Goal: Information Seeking & Learning: Check status

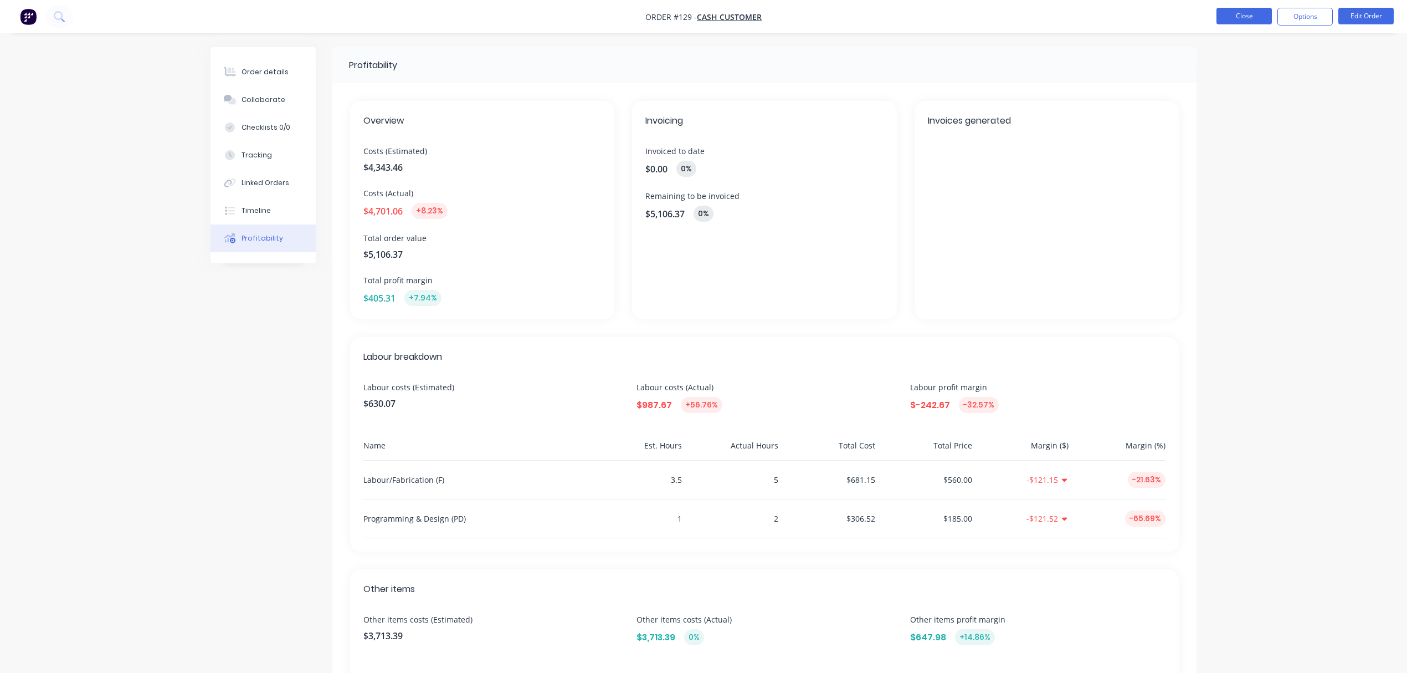
click at [1248, 17] on button "Close" at bounding box center [1244, 16] width 55 height 17
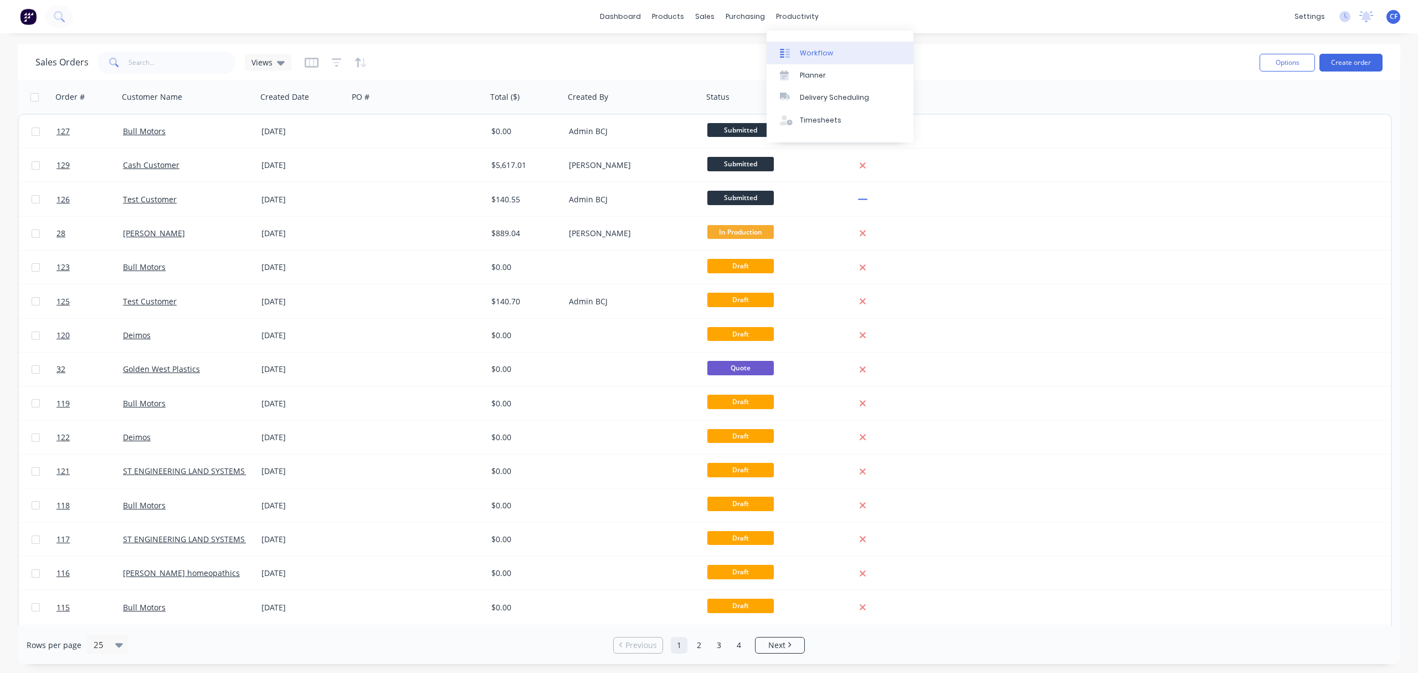
click at [808, 50] on div "Workflow" at bounding box center [816, 53] width 33 height 10
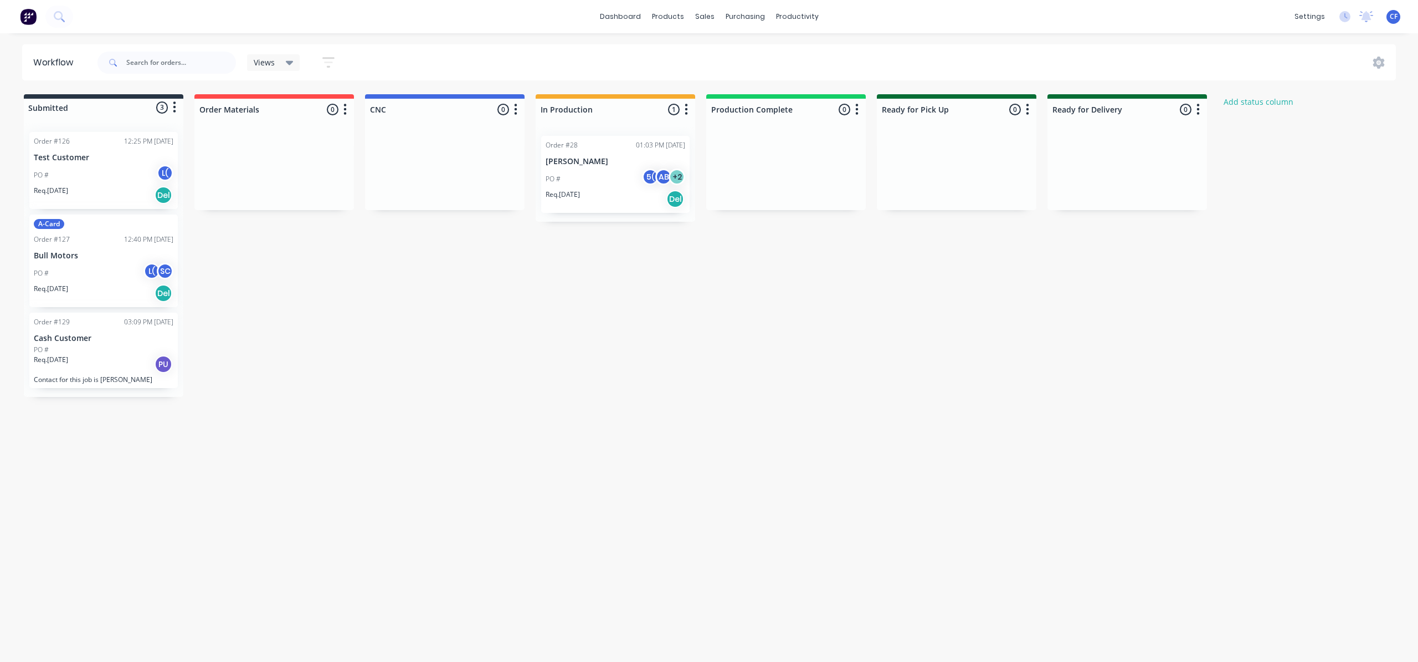
click at [588, 175] on div "PO # 5( AB + 2" at bounding box center [616, 178] width 140 height 21
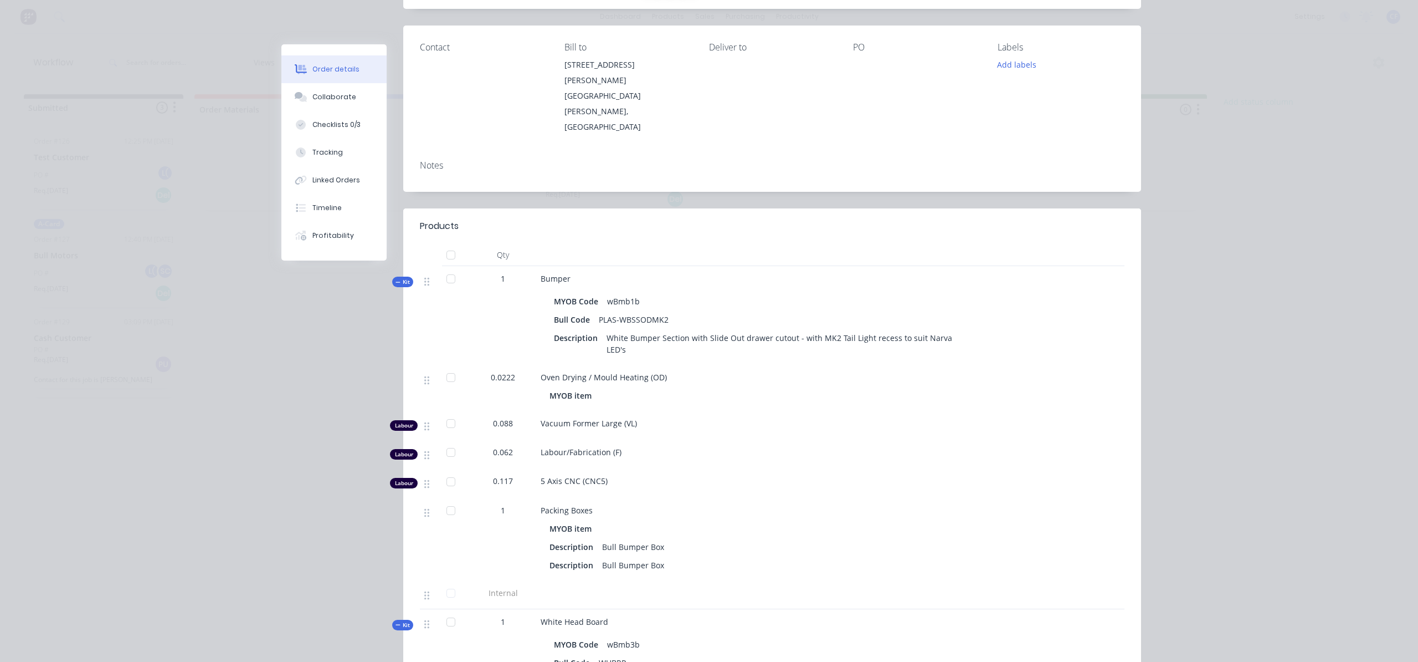
scroll to position [123, 0]
click at [501, 617] on span "1" at bounding box center [503, 623] width 4 height 12
drag, startPoint x: 504, startPoint y: 594, endPoint x: 482, endPoint y: 601, distance: 22.8
click at [486, 617] on div "1" at bounding box center [503, 623] width 58 height 12
click at [482, 617] on div "1" at bounding box center [503, 623] width 58 height 12
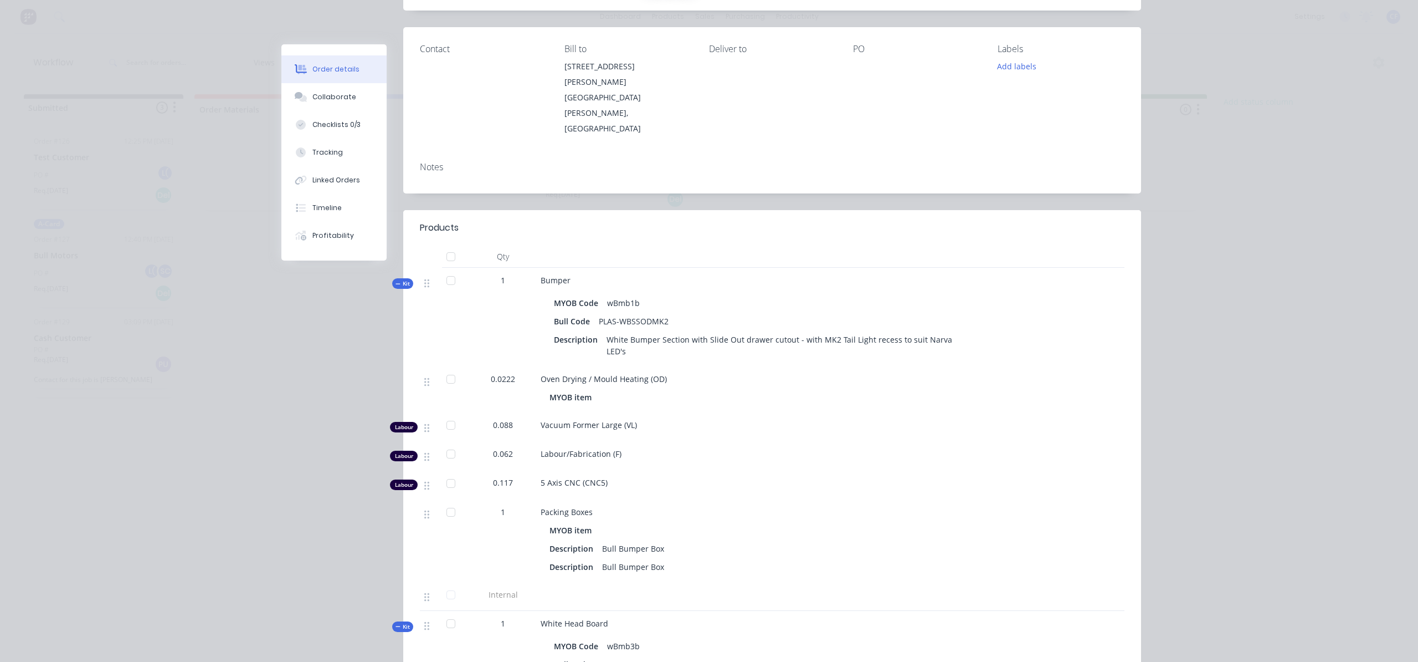
click at [808, 470] on div "5 Axis CNC (CNC5)" at bounding box center [757, 484] width 443 height 29
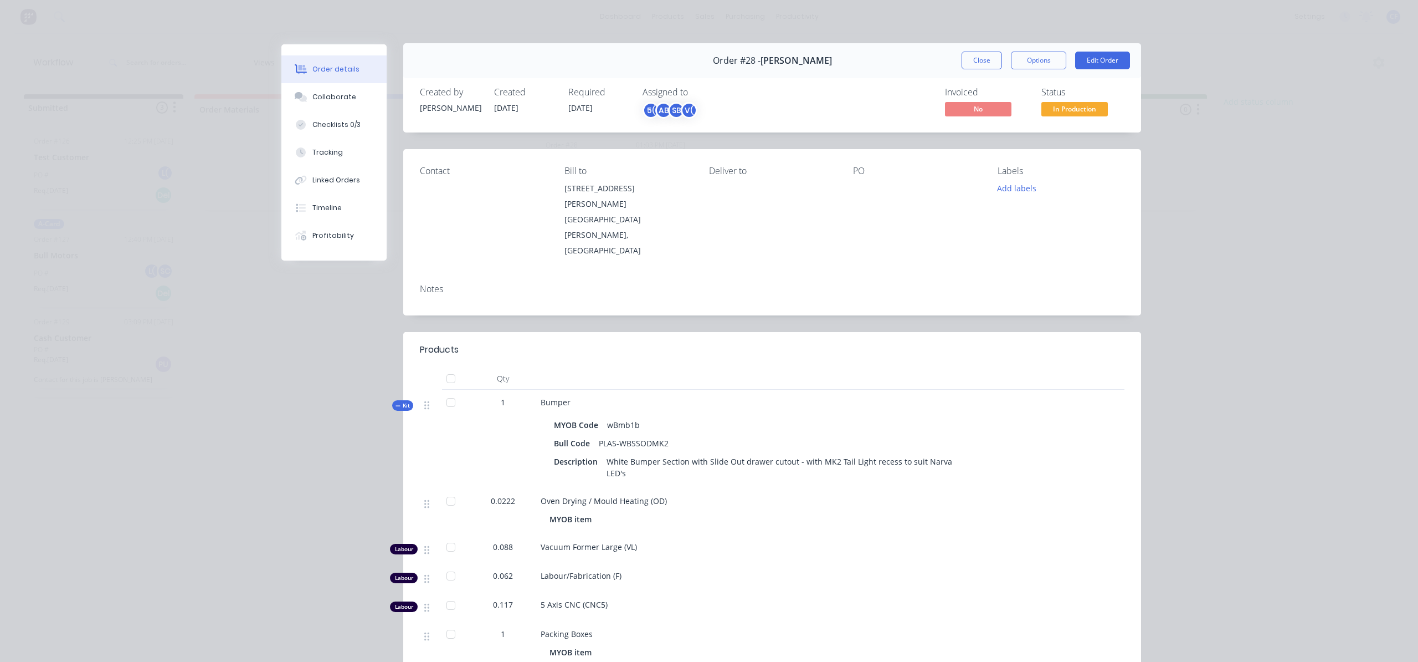
scroll to position [1, 0]
click at [980, 62] on button "Close" at bounding box center [982, 61] width 40 height 18
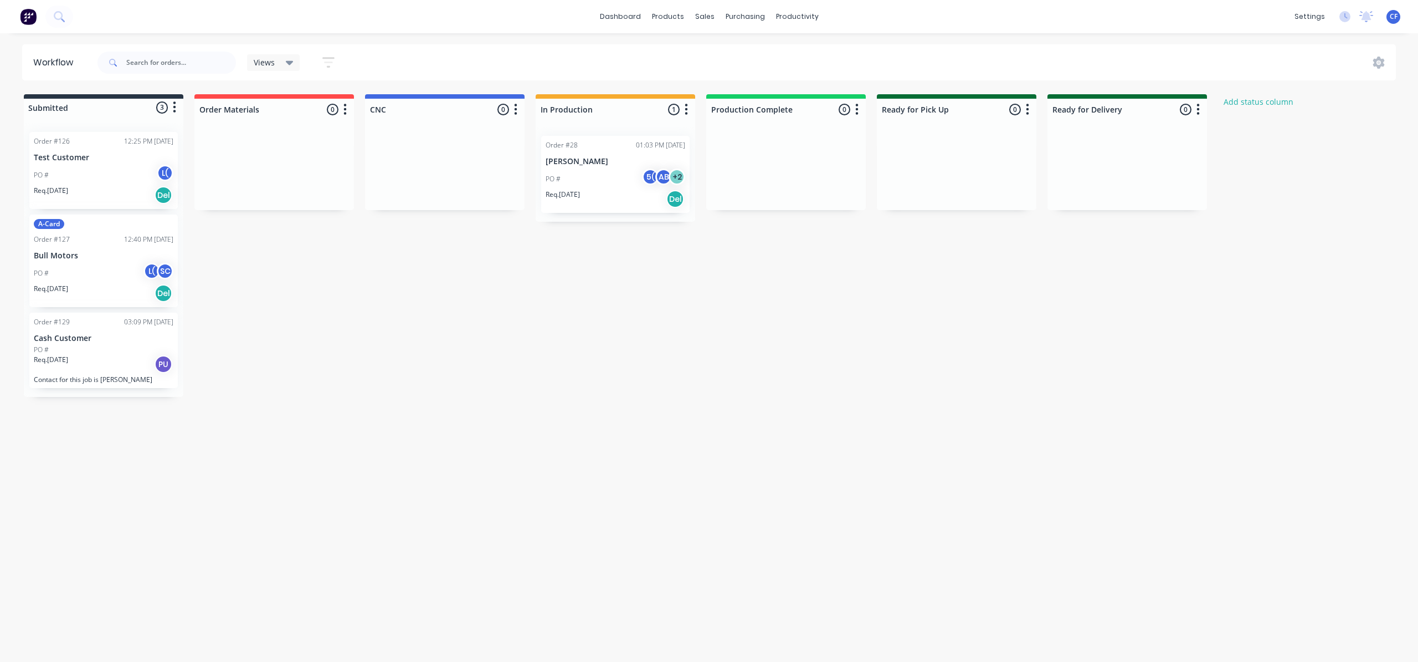
click at [621, 175] on div "PO # 5( AB + 2" at bounding box center [616, 178] width 140 height 21
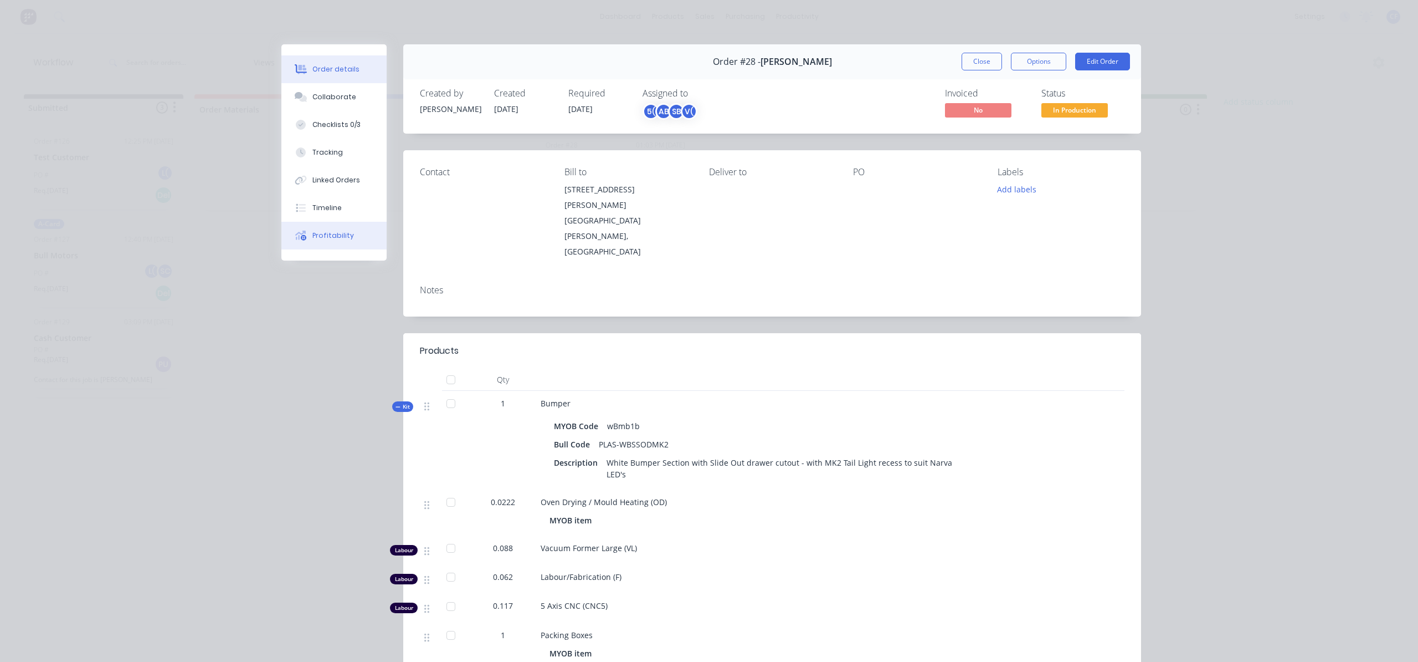
click at [342, 240] on div "Profitability" at bounding box center [333, 235] width 42 height 10
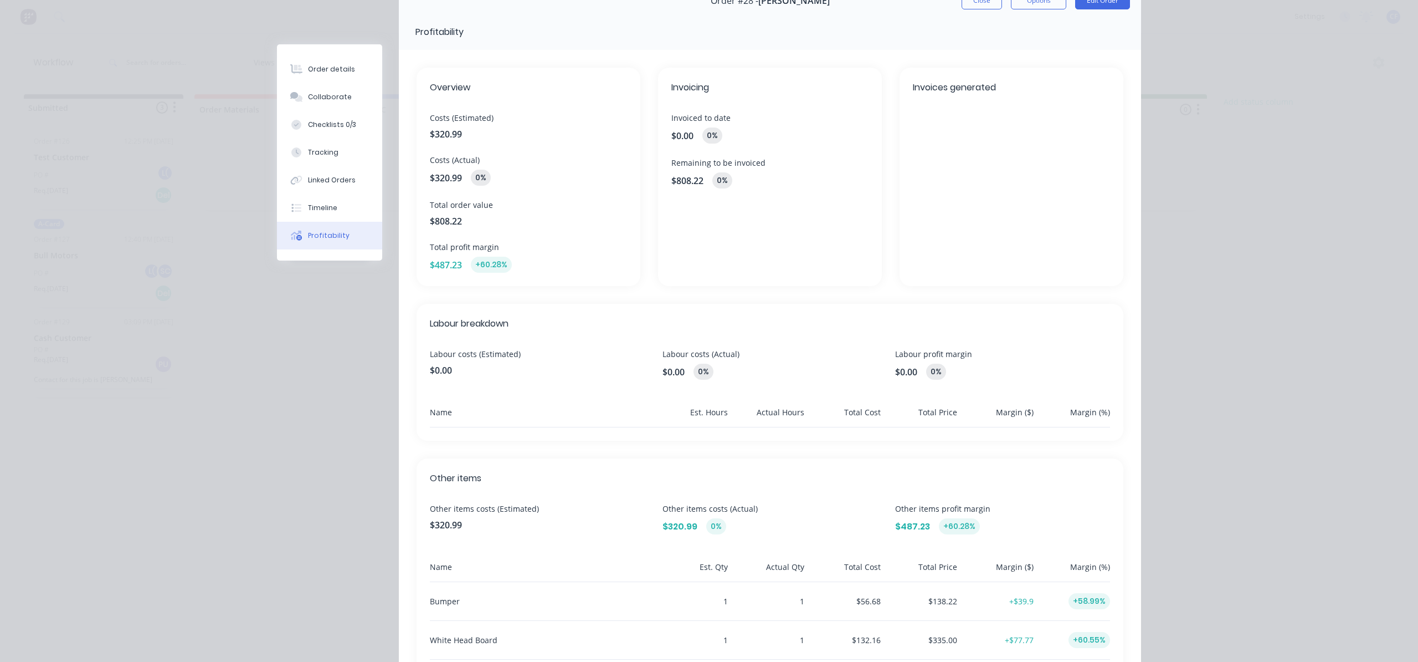
scroll to position [60, 0]
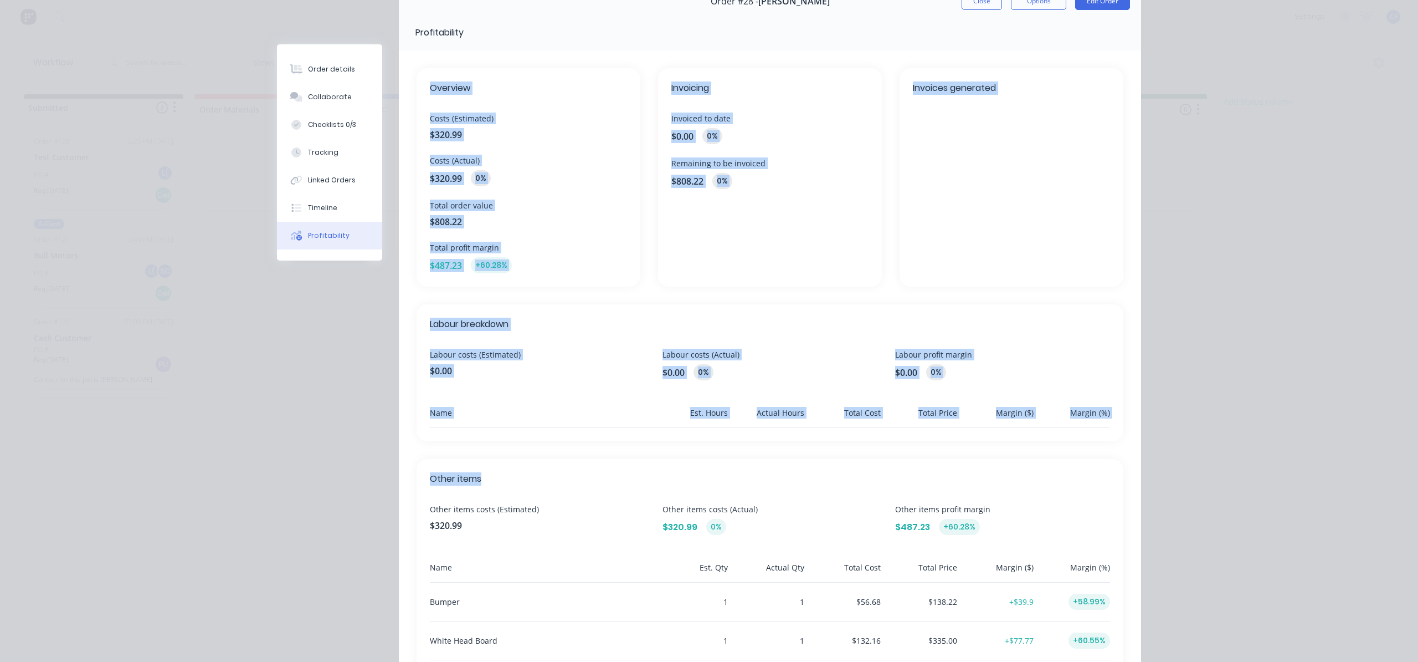
drag, startPoint x: 413, startPoint y: 73, endPoint x: 1115, endPoint y: 449, distance: 796.2
click at [1115, 449] on div "Overview Costs (Estimated) $320.99 Costs (Actual) $320.99 0% Total order value …" at bounding box center [770, 389] width 742 height 679
click at [1260, 437] on div "Order details Collaborate Checklists 0/3 Tracking Linked Orders Timeline Profit…" at bounding box center [709, 331] width 1418 height 662
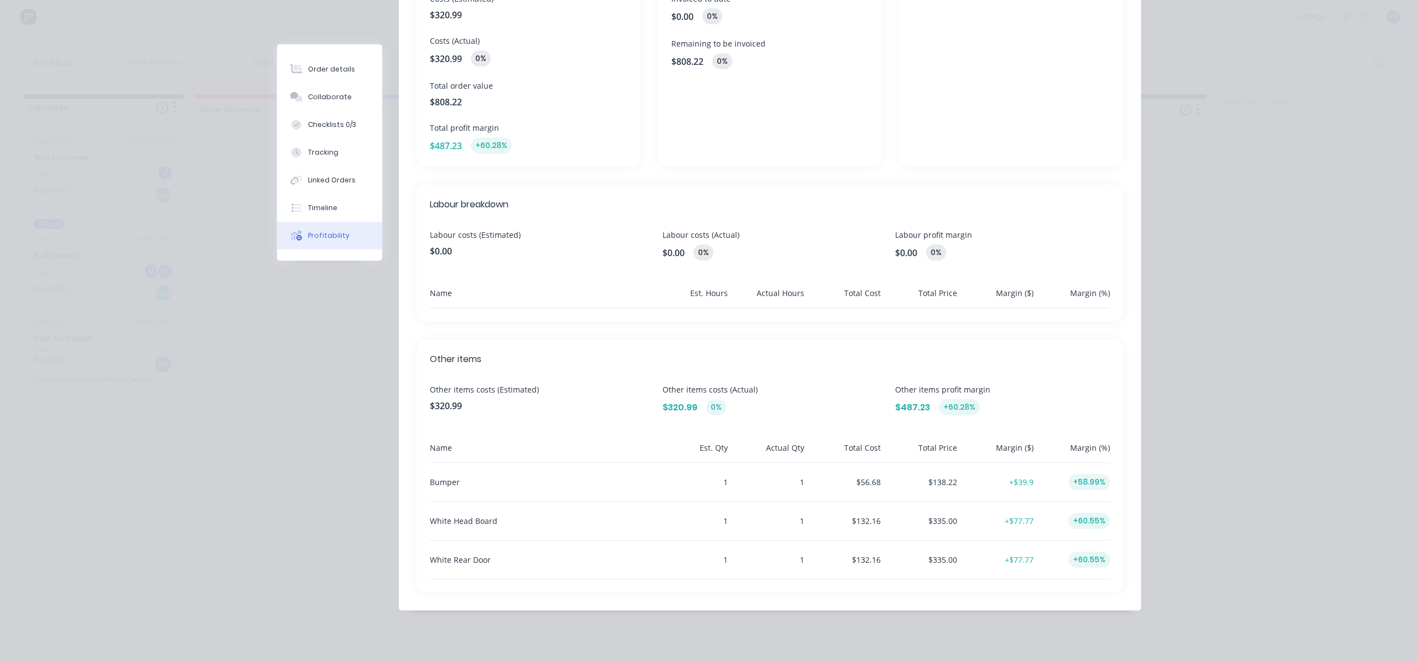
scroll to position [182, 0]
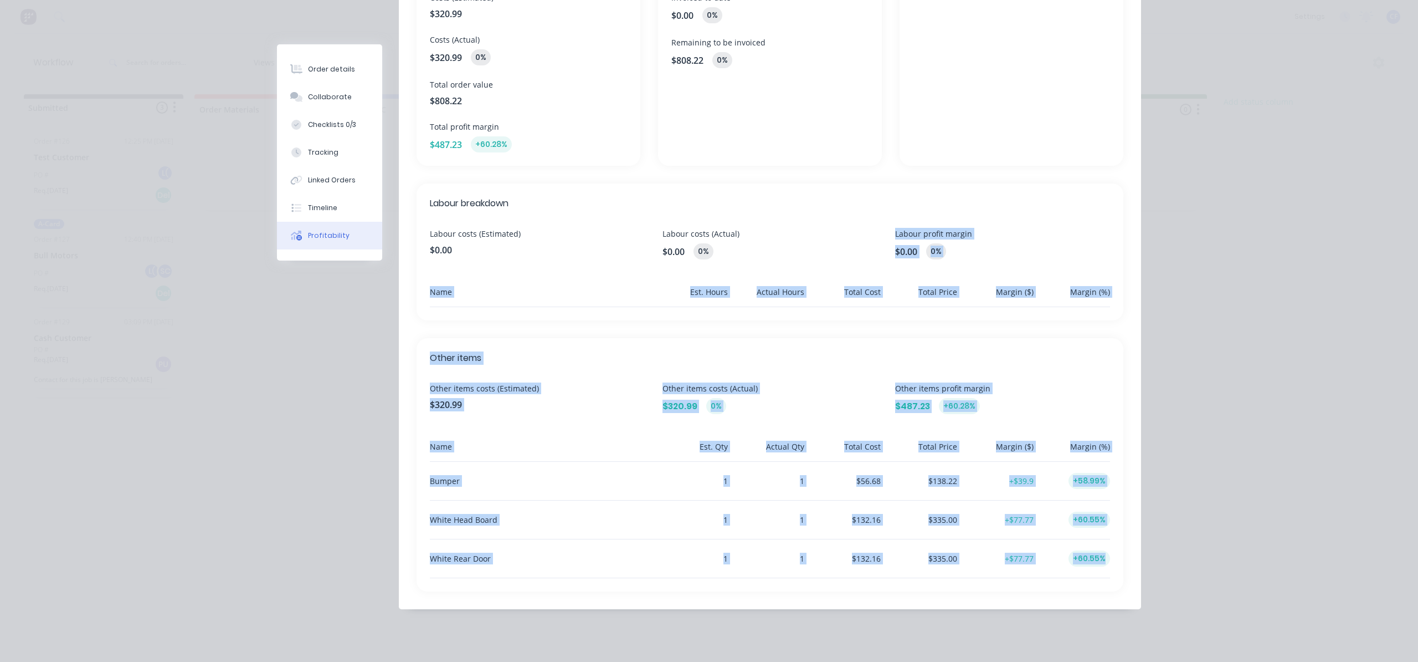
drag, startPoint x: 1127, startPoint y: 575, endPoint x: 726, endPoint y: 245, distance: 519.6
click at [726, 245] on div "Overview Costs (Estimated) $320.99 Costs (Actual) $320.99 0% Total order value …" at bounding box center [770, 269] width 742 height 679
click at [1214, 327] on div "Order details Collaborate Checklists 0/3 Tracking Linked Orders Timeline Profit…" at bounding box center [709, 331] width 1418 height 662
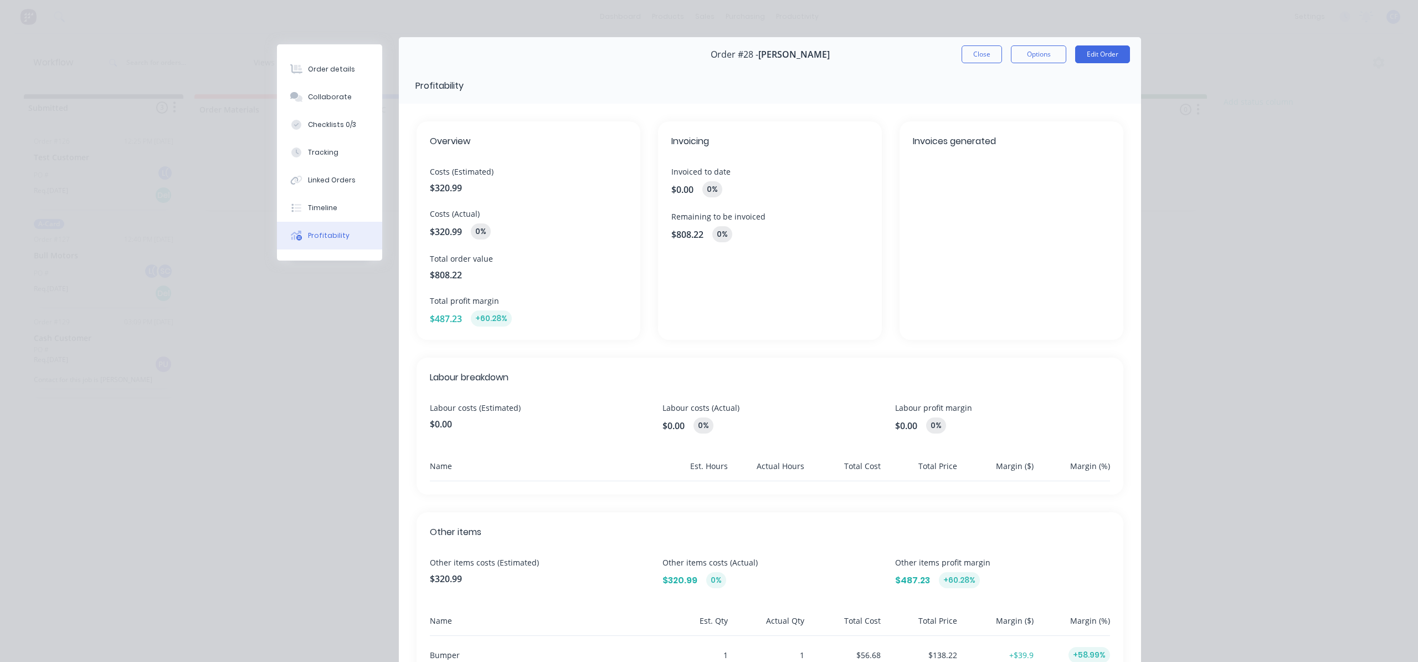
scroll to position [0, 0]
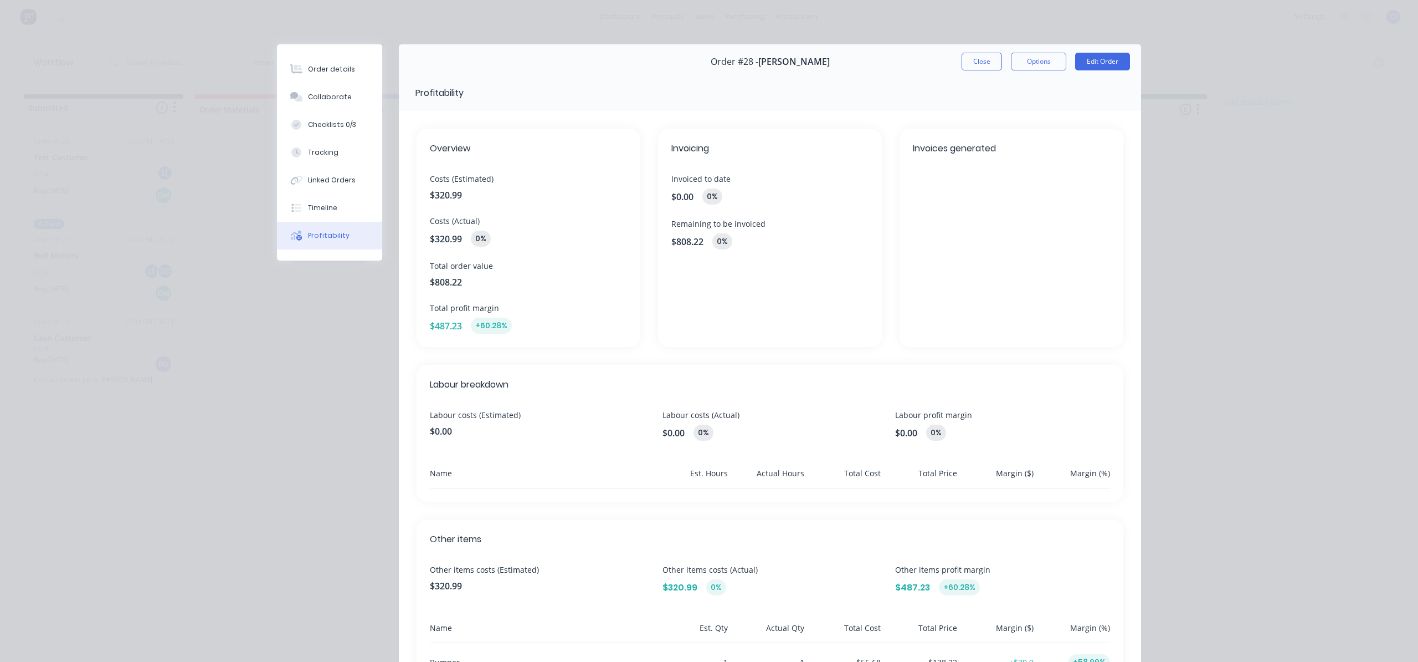
drag, startPoint x: 756, startPoint y: 224, endPoint x: 749, endPoint y: 222, distance: 7.0
click at [756, 224] on span "Remaining to be invoiced" at bounding box center [769, 224] width 197 height 12
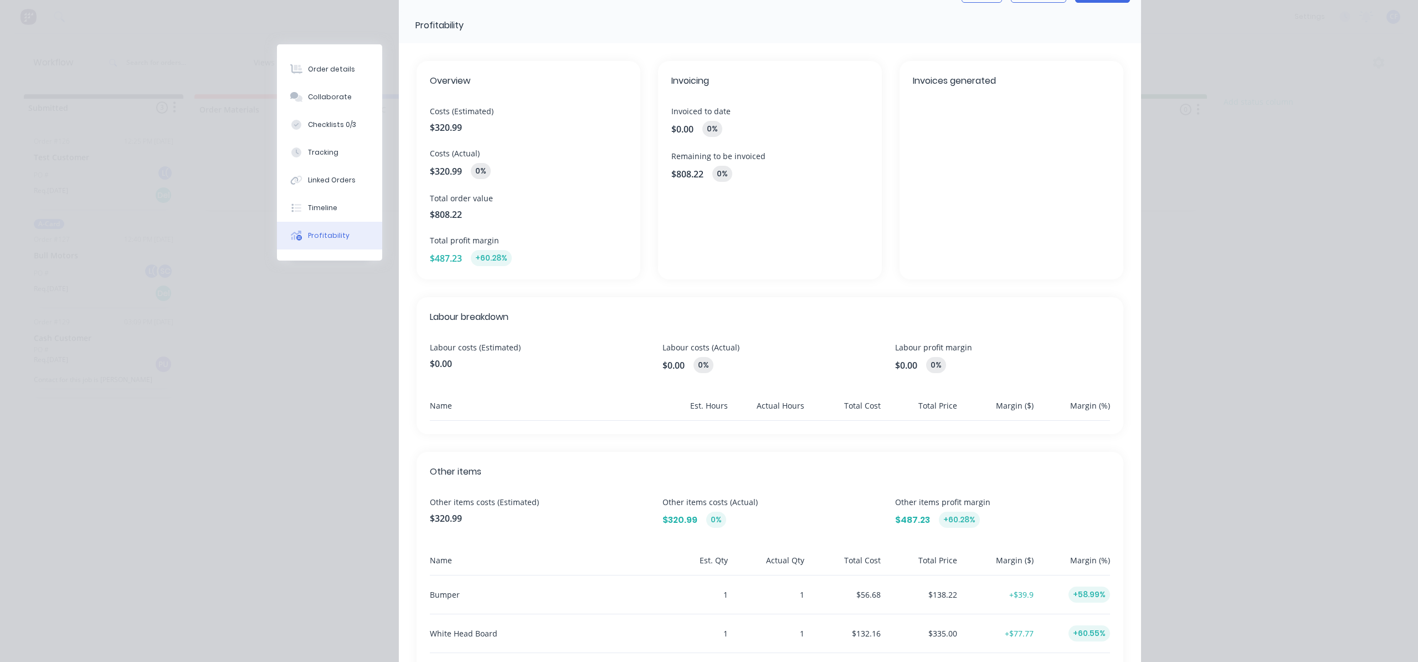
scroll to position [66, 0]
click at [320, 70] on div "Order details" at bounding box center [331, 69] width 47 height 10
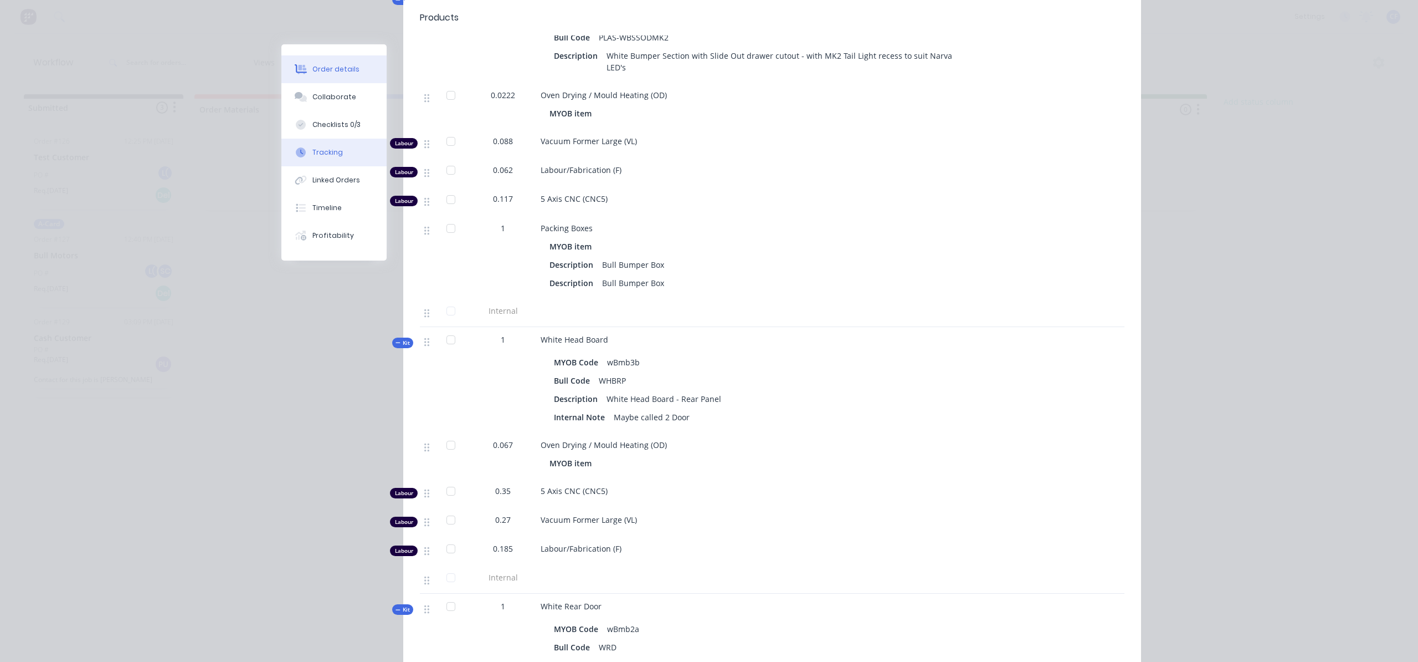
scroll to position [410, 0]
click at [300, 152] on div at bounding box center [301, 152] width 17 height 10
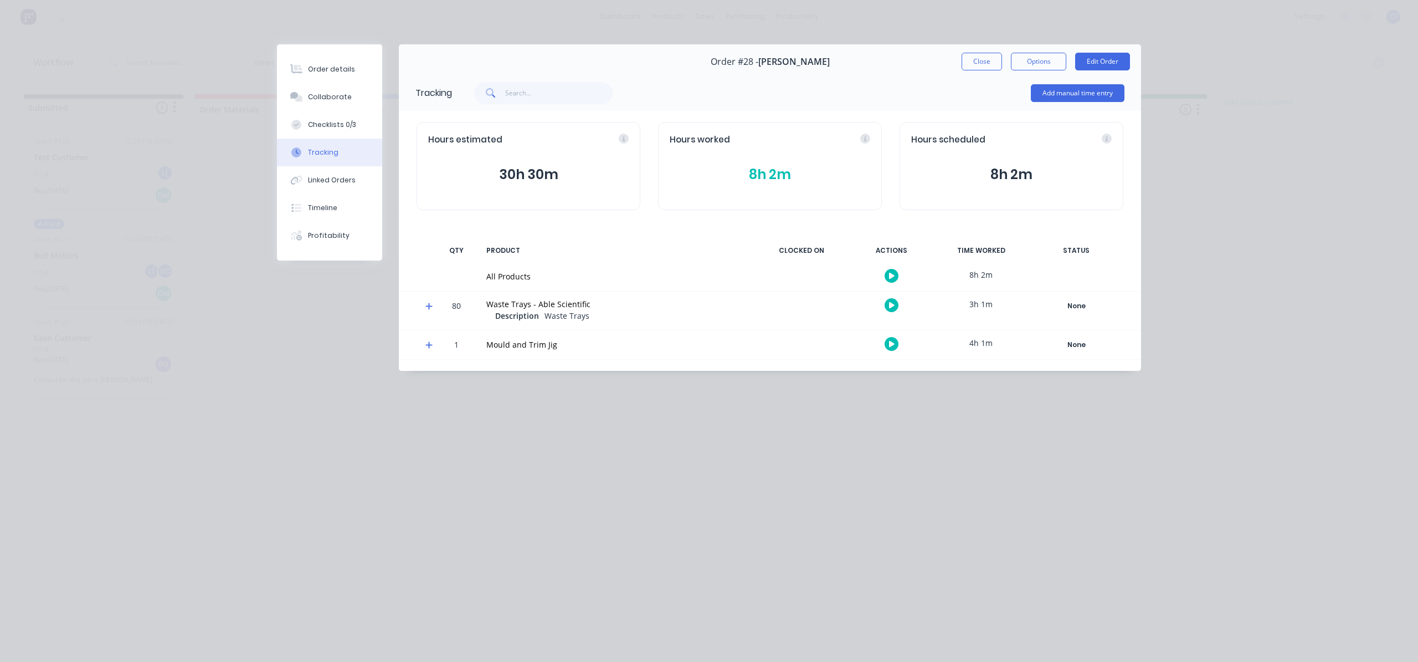
scroll to position [0, 0]
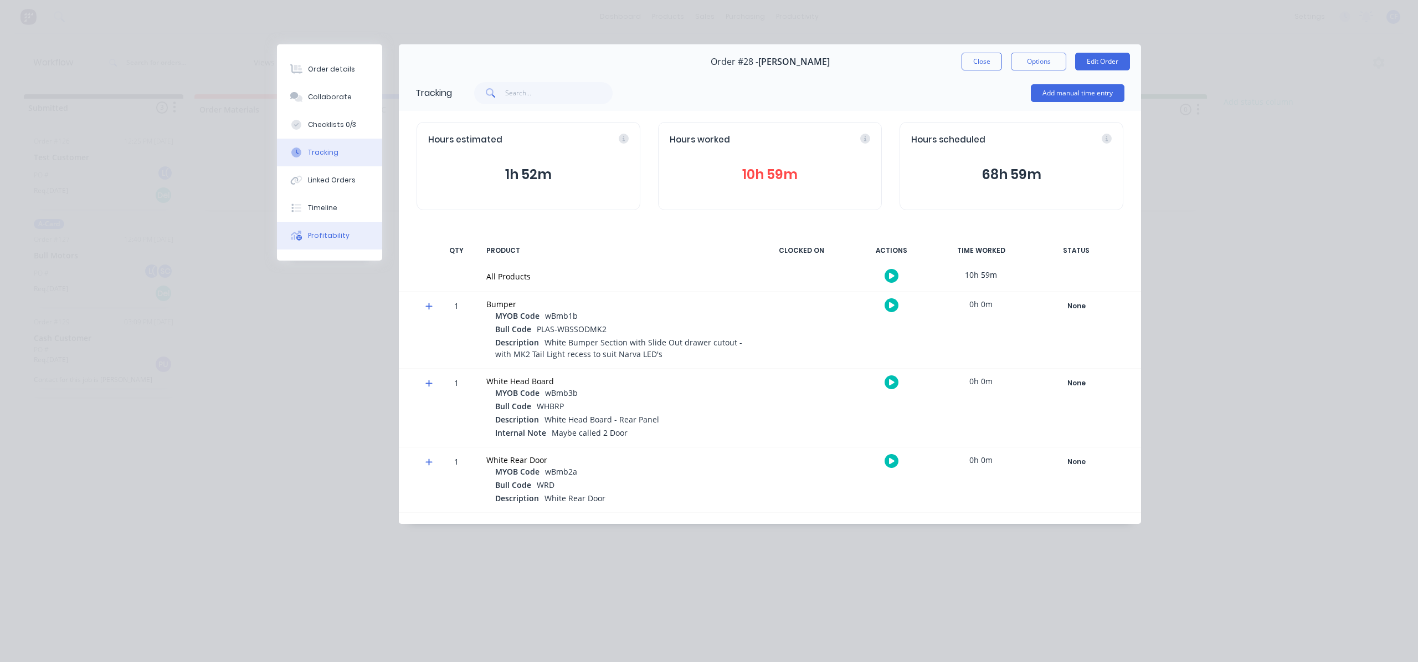
click at [330, 242] on button "Profitability" at bounding box center [329, 236] width 105 height 28
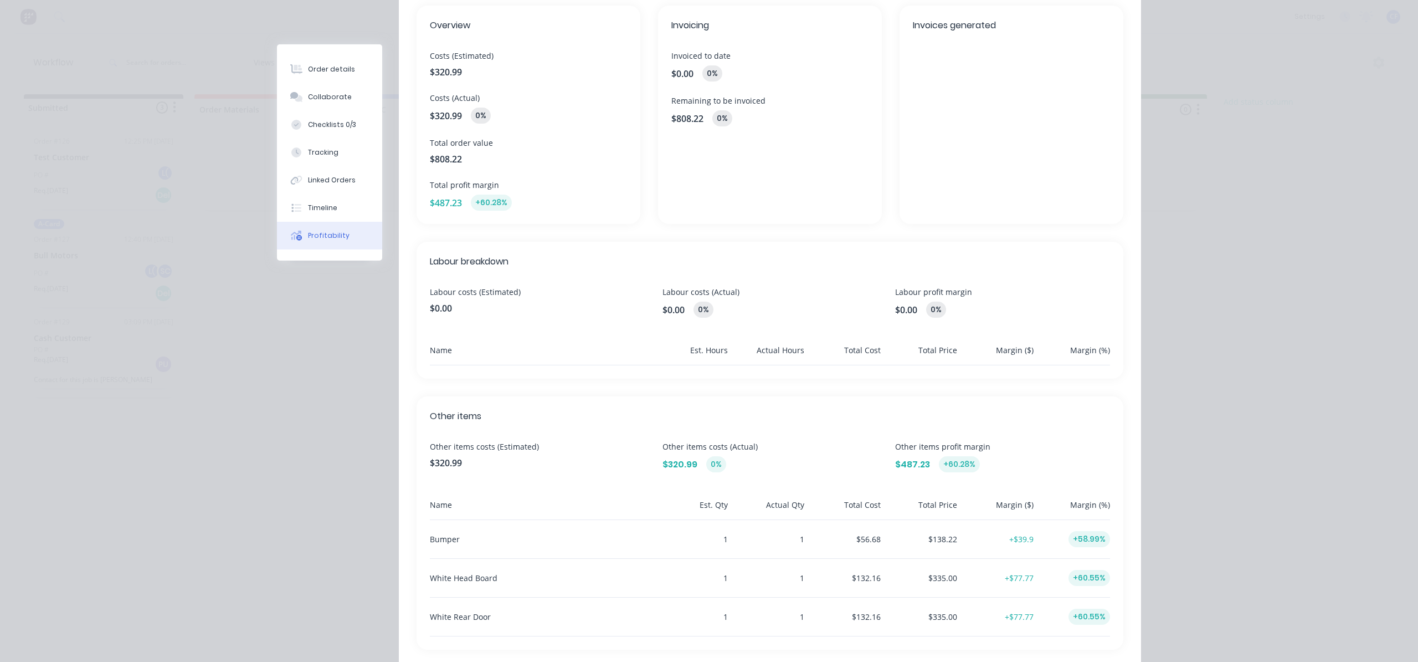
scroll to position [124, 0]
click at [316, 96] on div "Collaborate" at bounding box center [330, 97] width 44 height 10
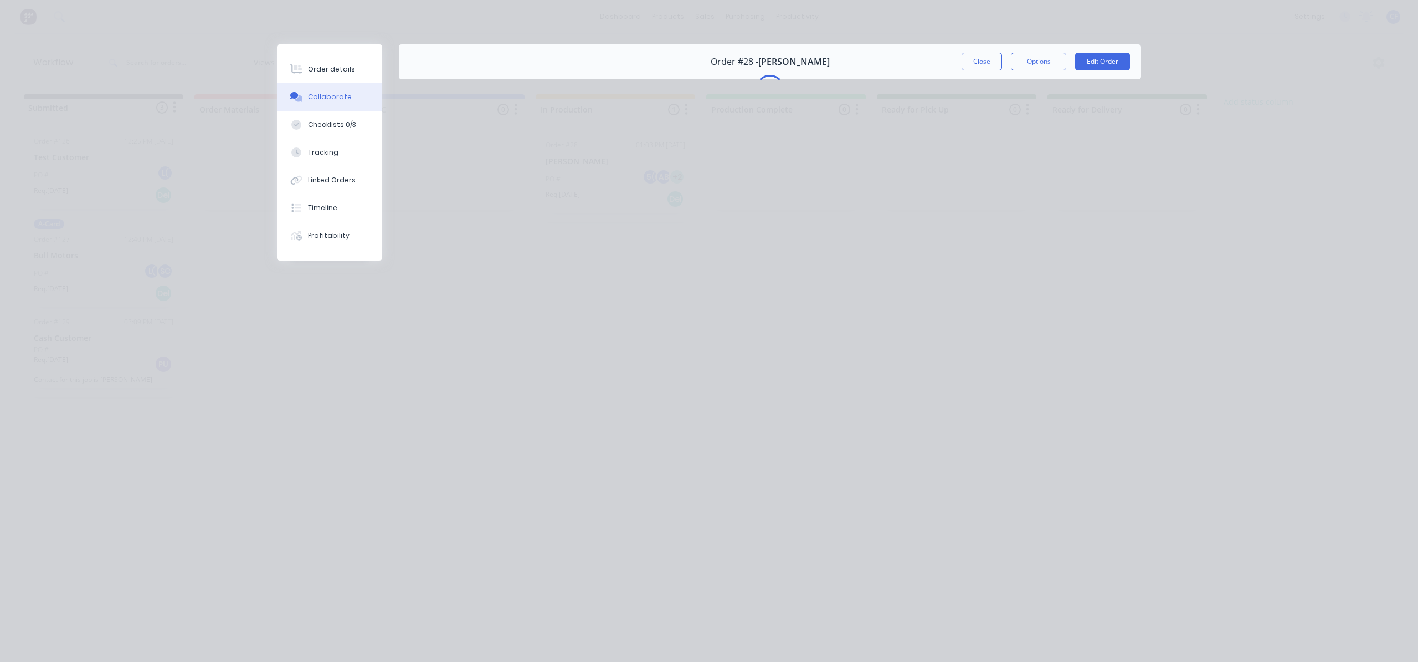
scroll to position [0, 0]
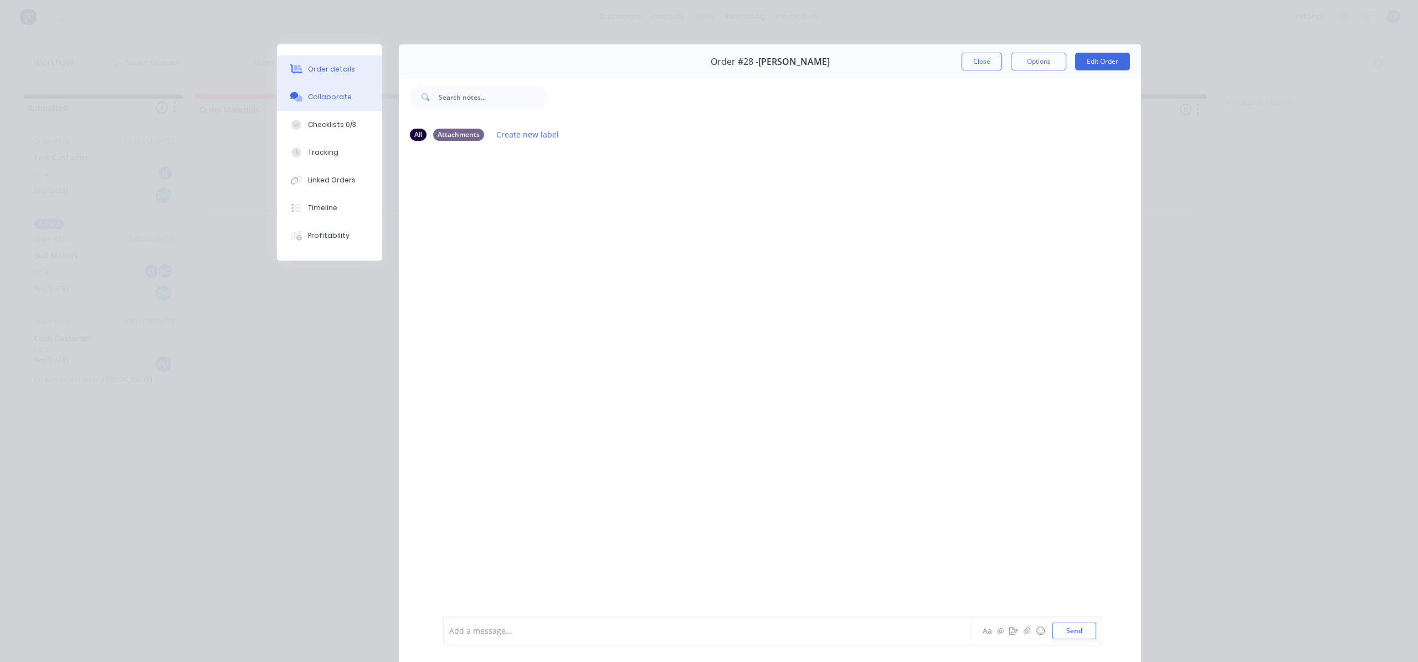
click at [326, 74] on div "Order details" at bounding box center [331, 69] width 47 height 10
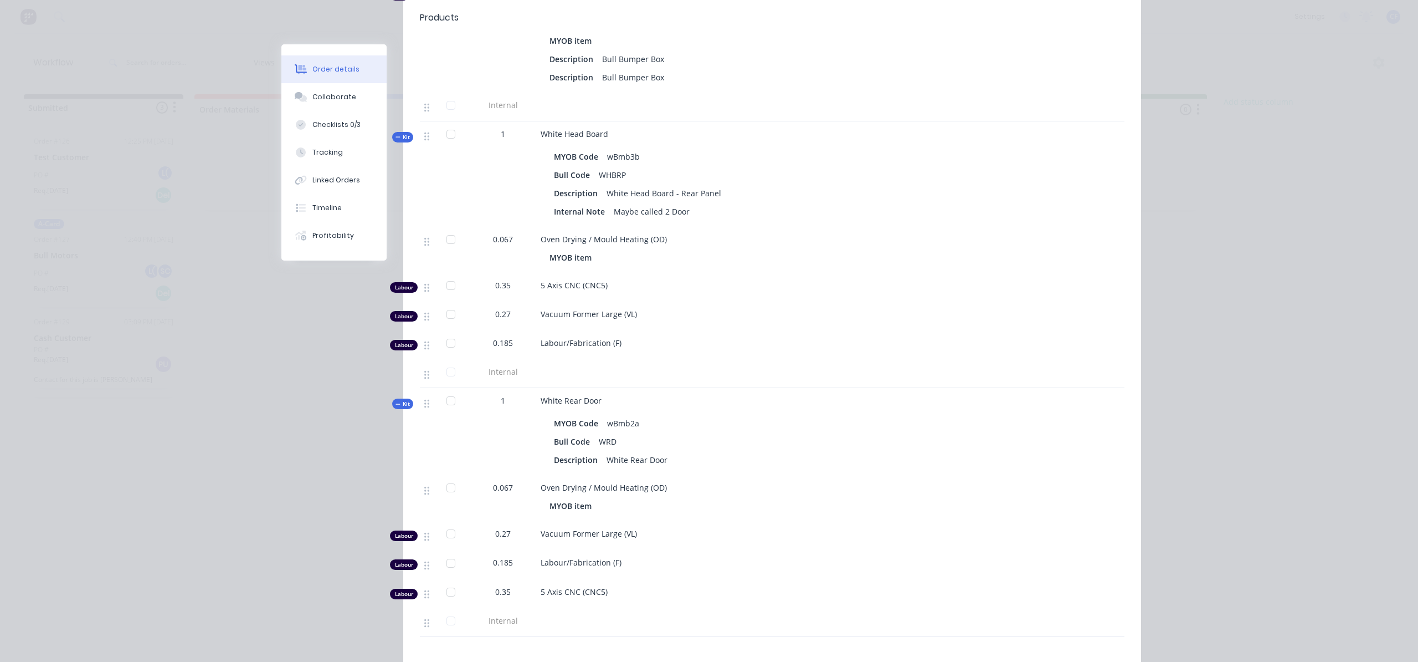
scroll to position [614, 0]
click at [355, 234] on button "Profitability" at bounding box center [333, 236] width 105 height 28
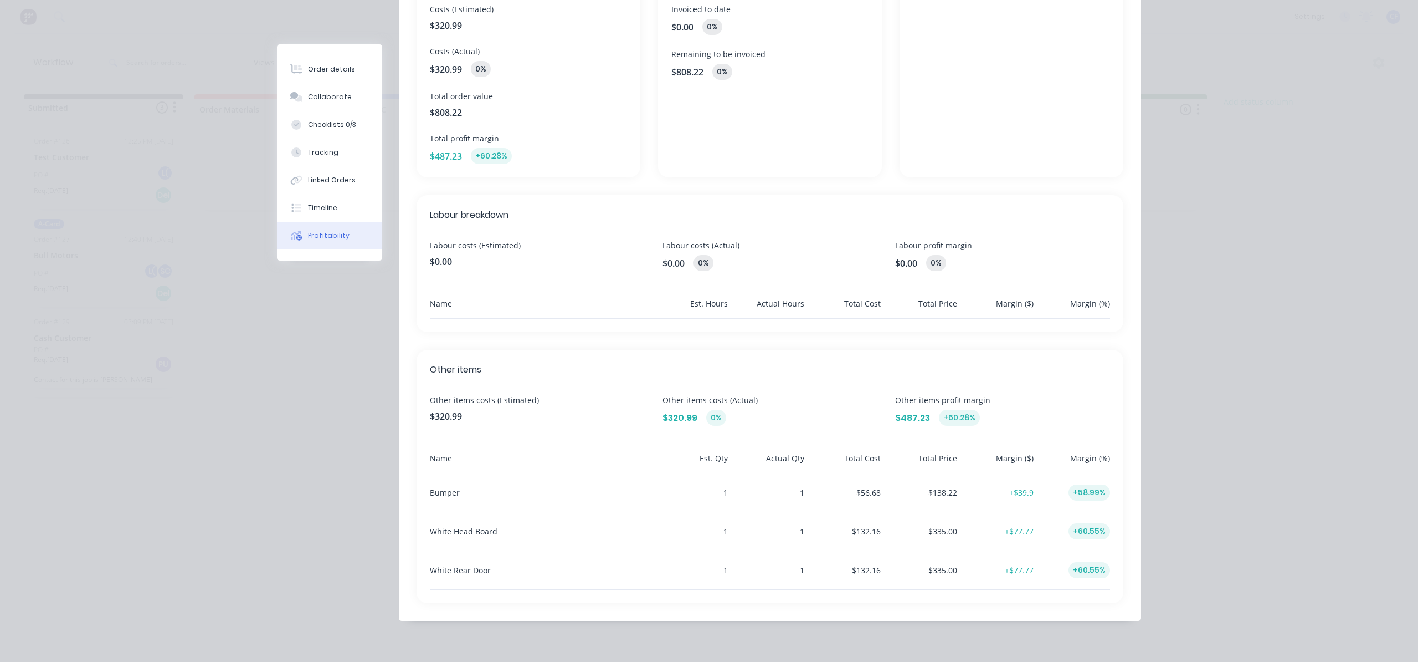
scroll to position [182, 0]
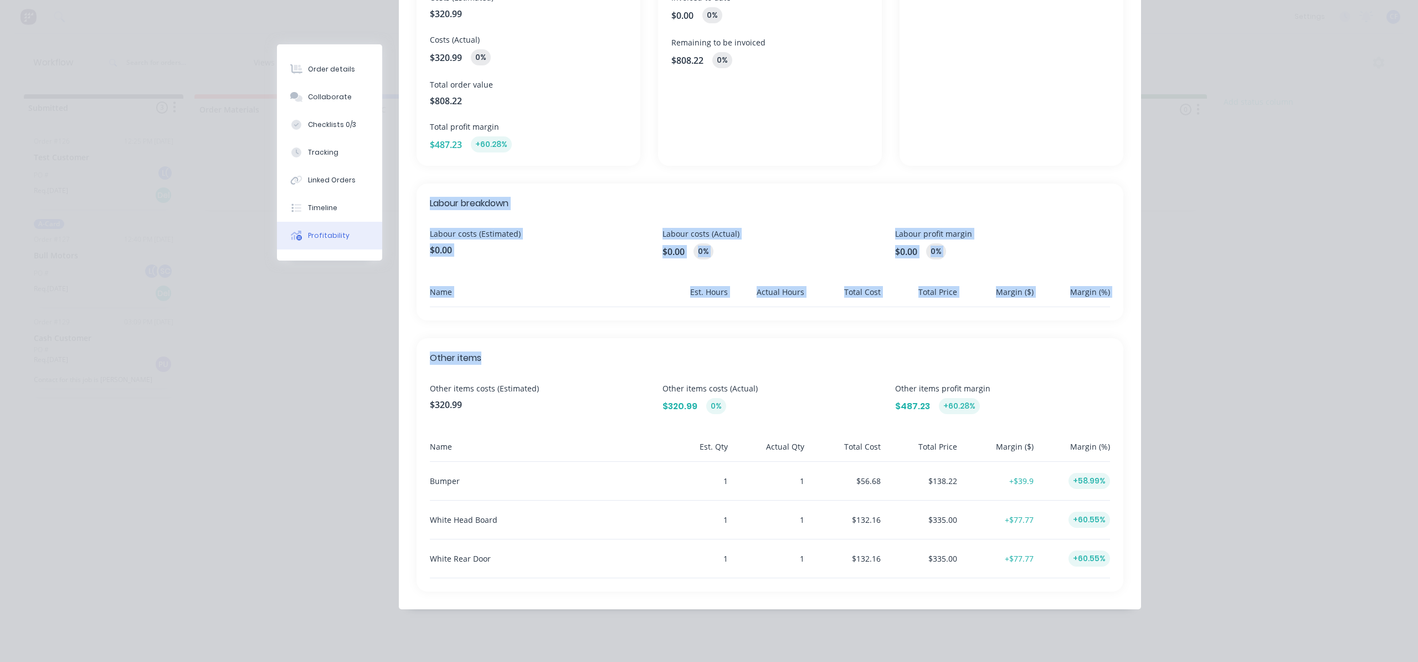
drag, startPoint x: 421, startPoint y: 207, endPoint x: 896, endPoint y: 338, distance: 493.0
click at [1069, 324] on div "Overview Costs (Estimated) $320.99 Costs (Actual) $320.99 0% Total order value …" at bounding box center [770, 269] width 742 height 679
click at [804, 329] on div "Overview Costs (Estimated) $320.99 Costs (Actual) $320.99 0% Total order value …" at bounding box center [770, 269] width 742 height 679
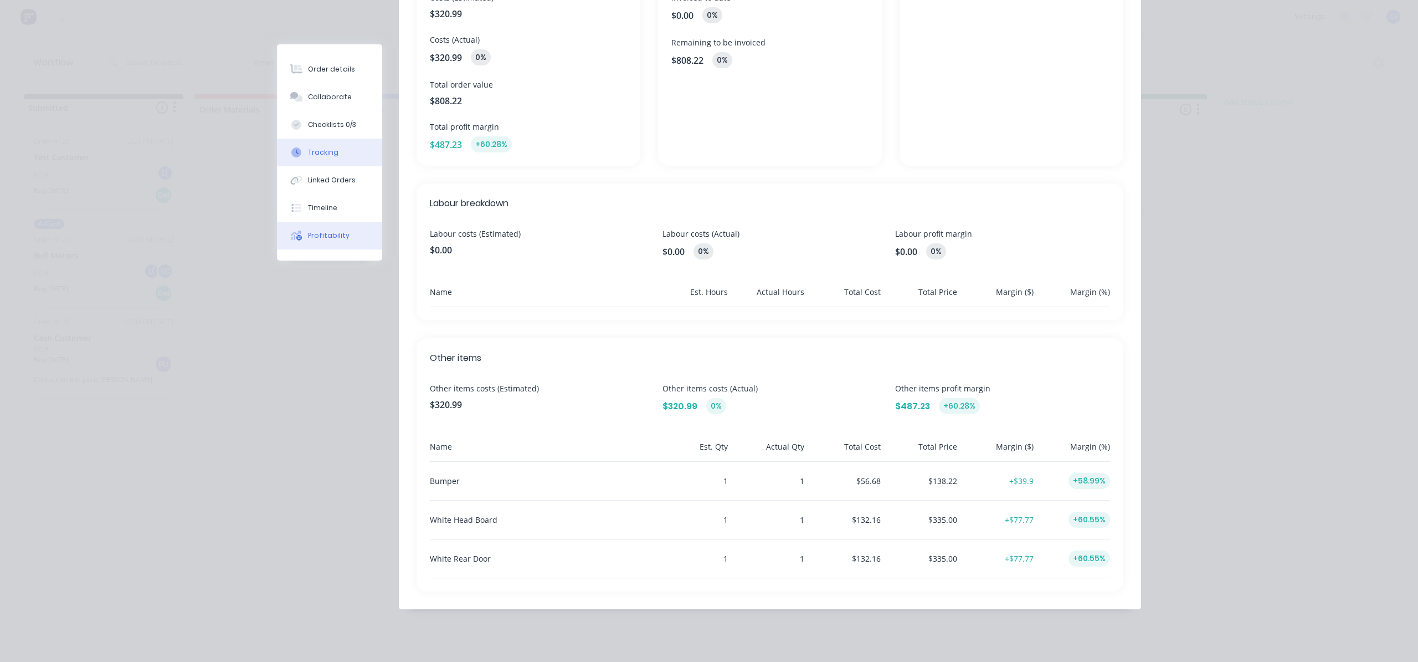
click at [347, 153] on button "Tracking" at bounding box center [329, 153] width 105 height 28
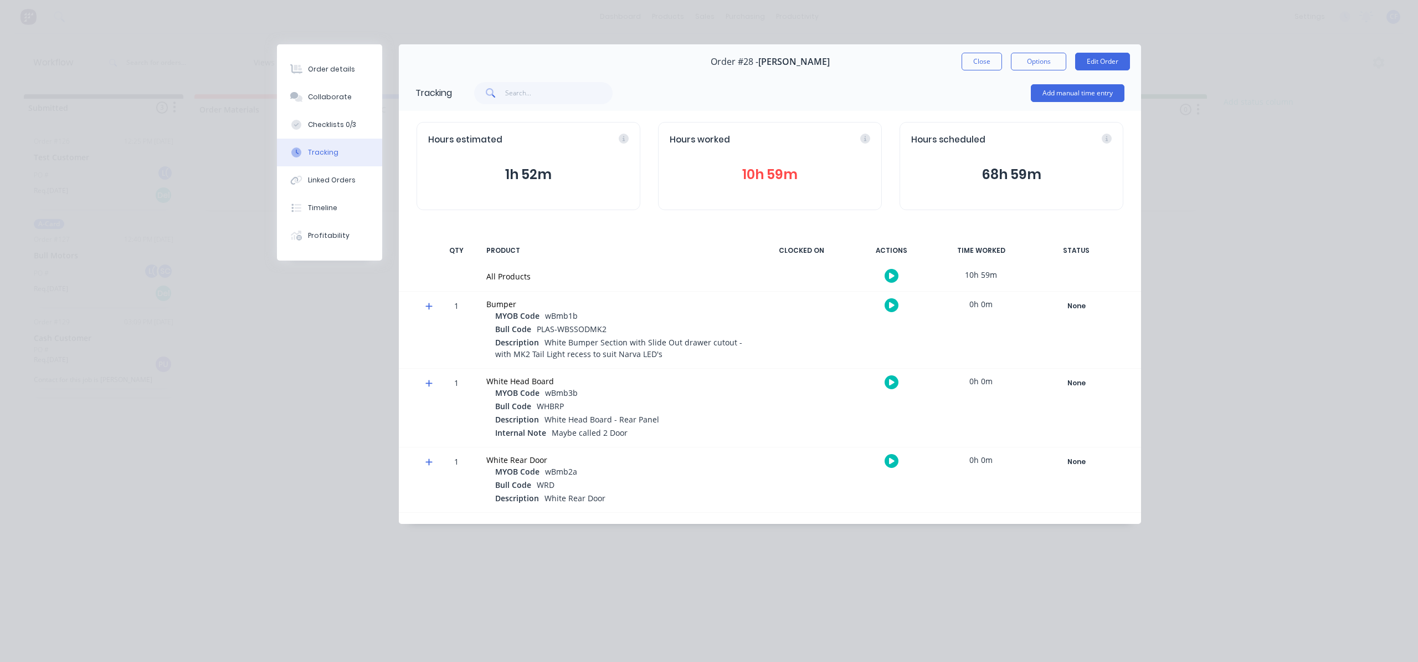
click at [429, 306] on icon at bounding box center [429, 306] width 7 height 7
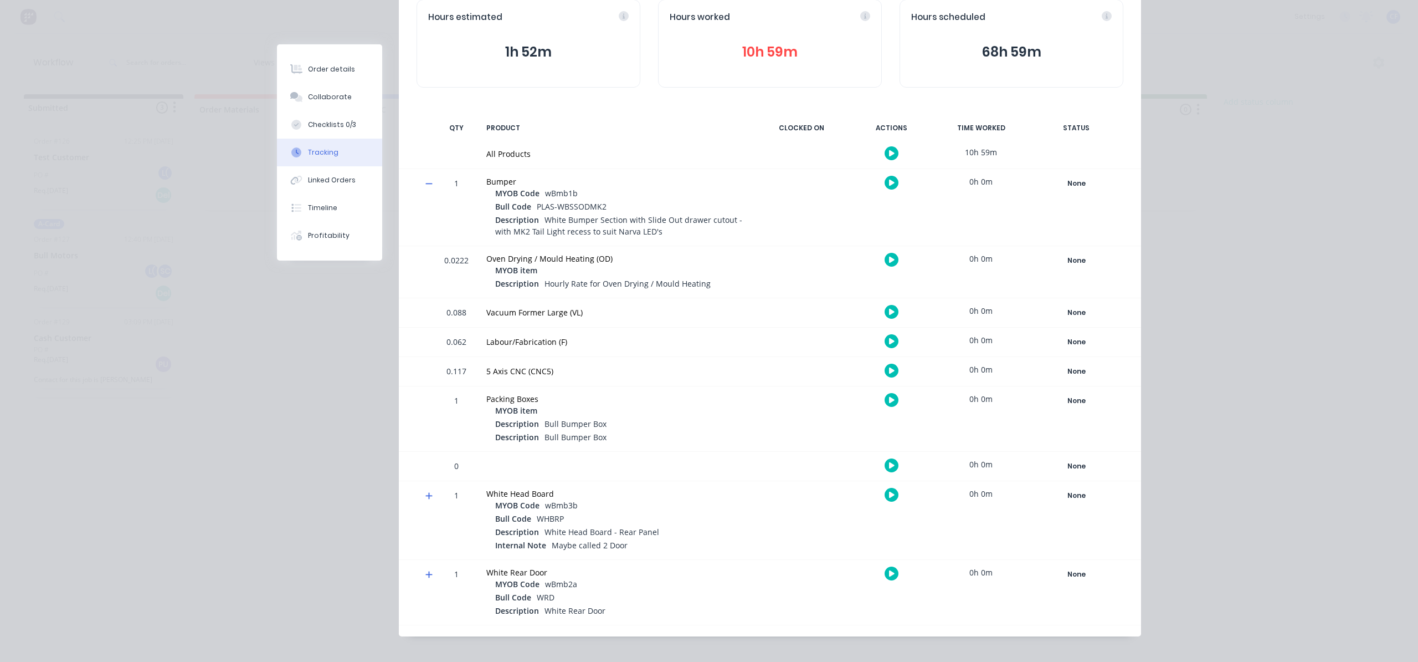
click at [418, 499] on div at bounding box center [425, 520] width 17 height 78
click at [426, 486] on div at bounding box center [425, 519] width 17 height 78
click at [428, 502] on span at bounding box center [431, 496] width 11 height 11
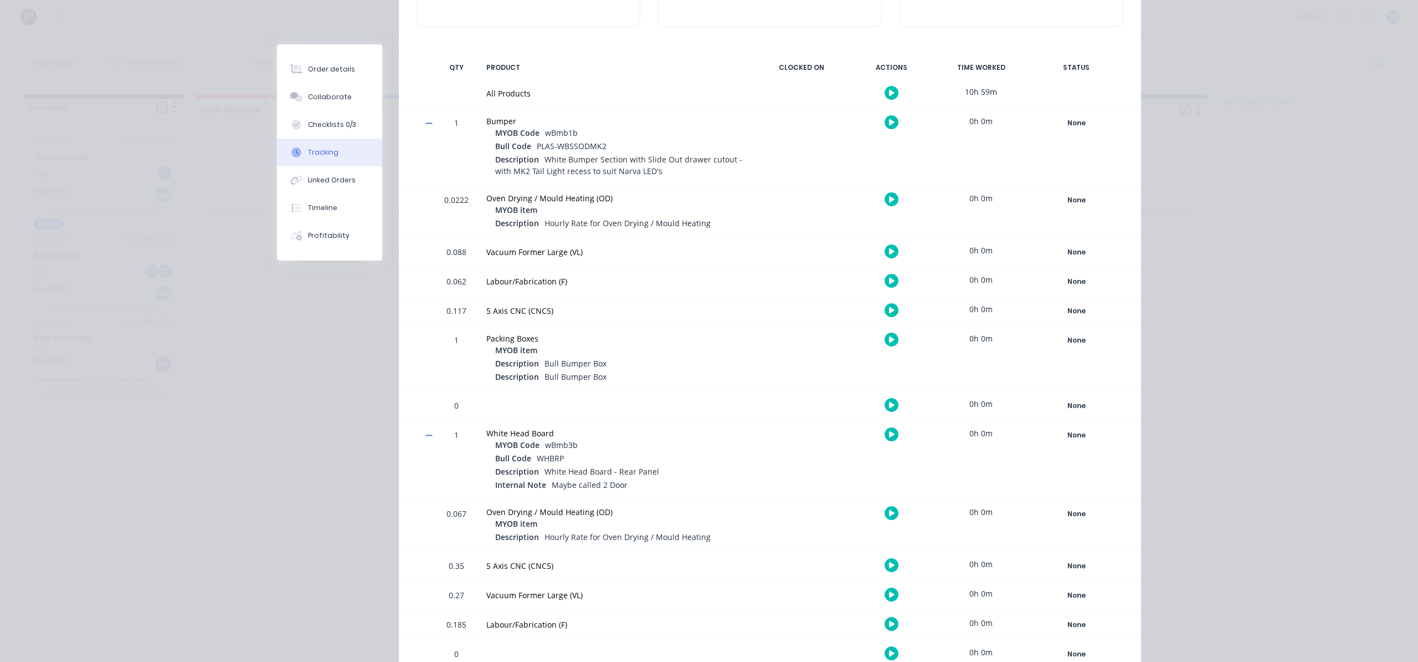
scroll to position [182, 0]
drag, startPoint x: 481, startPoint y: 119, endPoint x: 521, endPoint y: 122, distance: 40.0
click at [521, 122] on div "Bumper MYOB Code wBmb1b Bull Code PLAS-WBSSODMK2 Description White Bumper Secti…" at bounding box center [617, 147] width 274 height 76
click at [521, 122] on div "Bumper" at bounding box center [616, 122] width 260 height 12
click at [338, 242] on button "Profitability" at bounding box center [329, 236] width 105 height 28
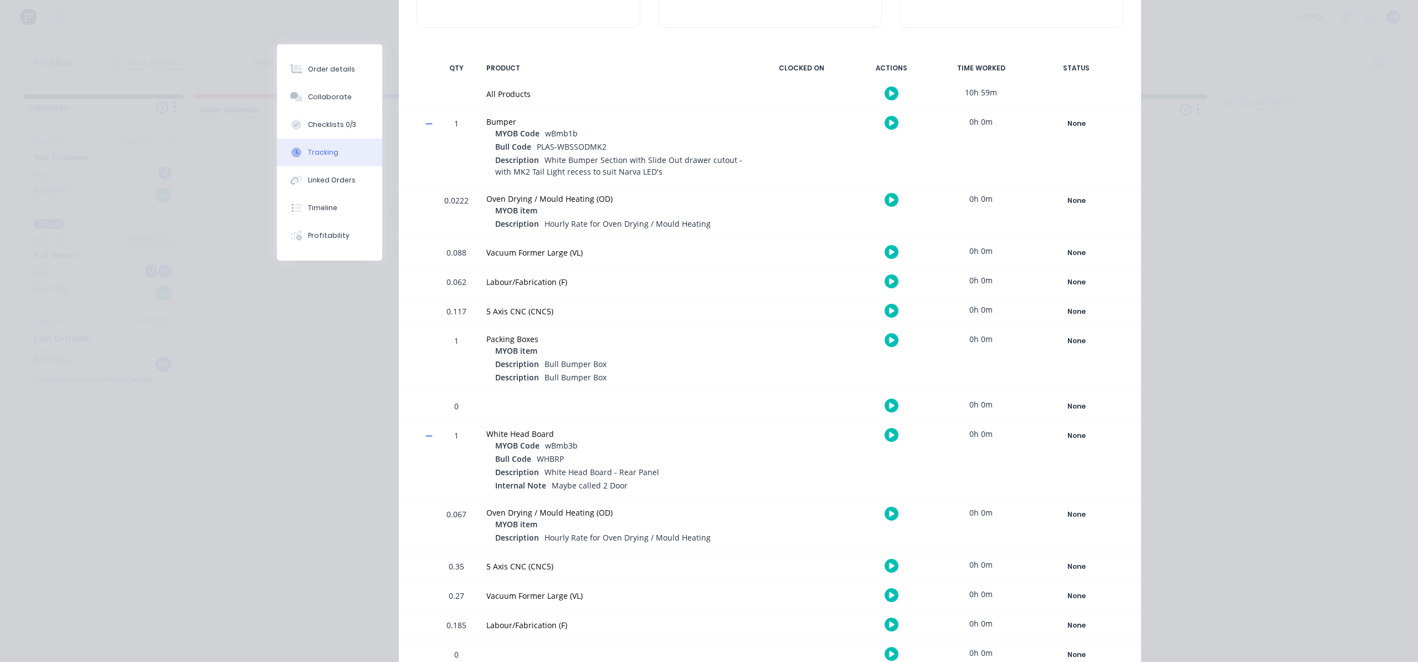
scroll to position [0, 0]
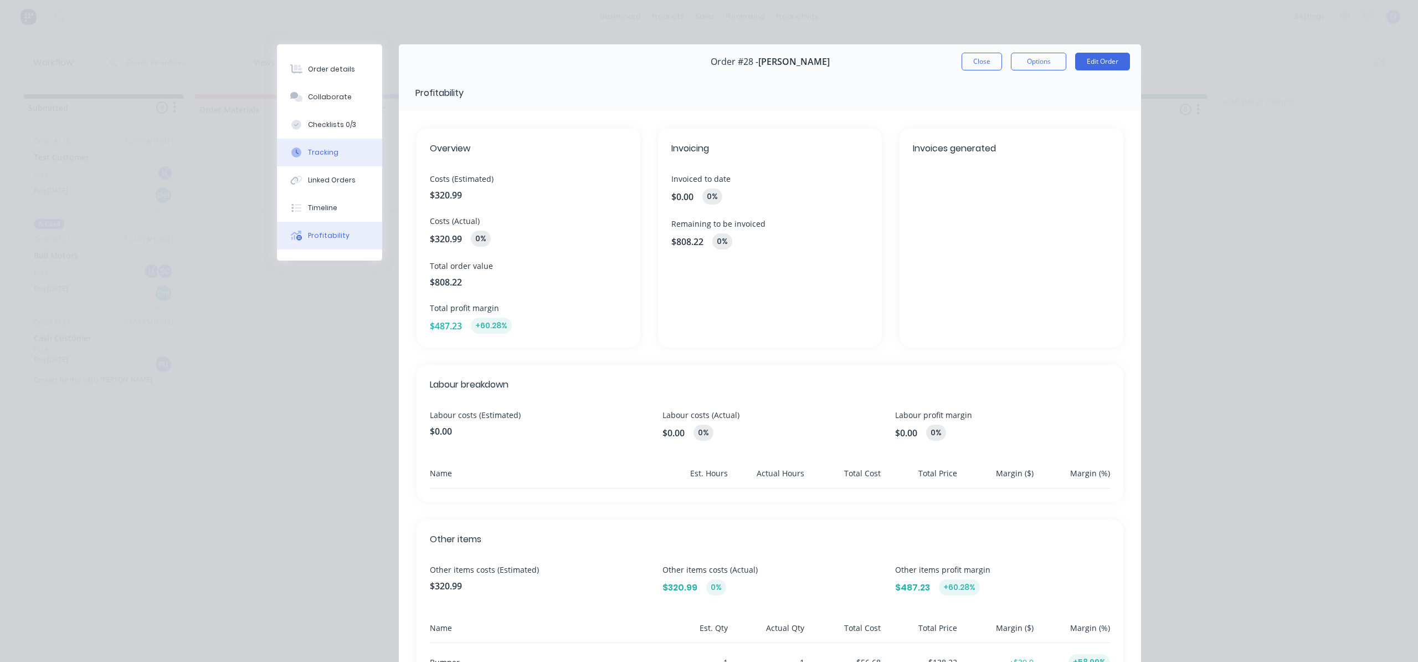
click at [329, 149] on div "Tracking" at bounding box center [323, 152] width 30 height 10
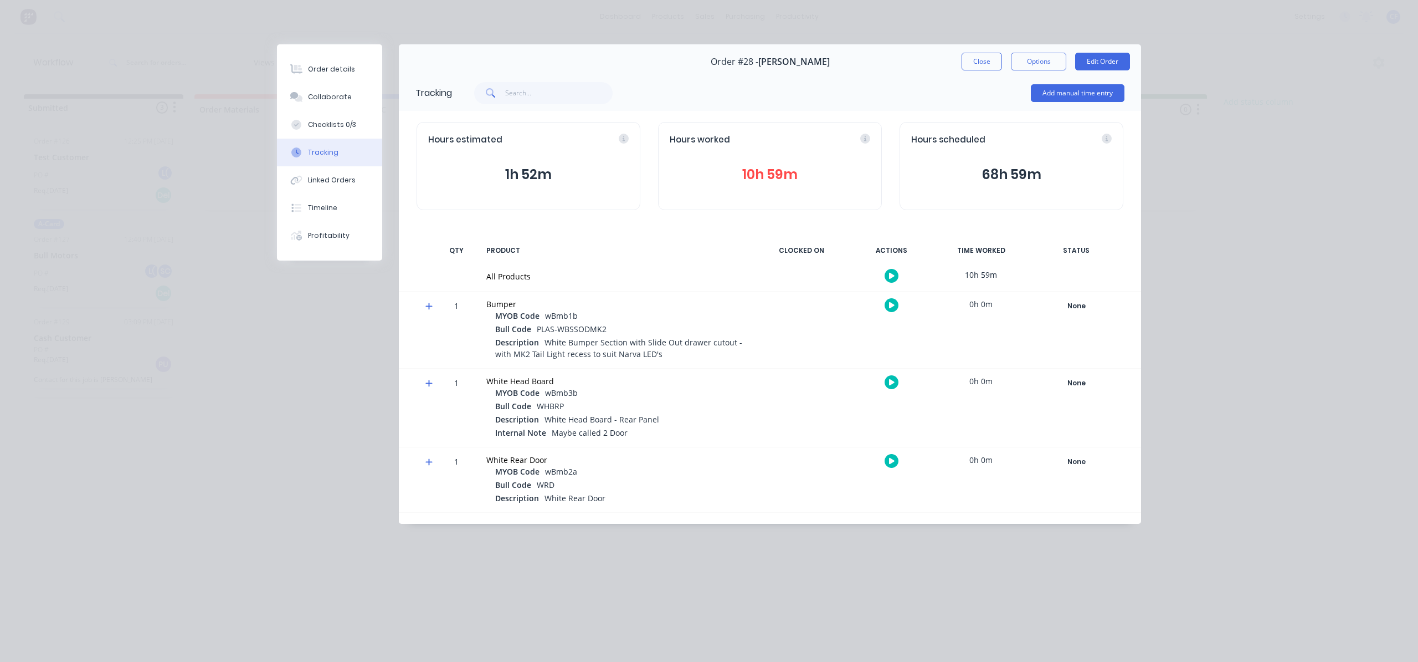
click at [428, 304] on icon at bounding box center [429, 306] width 7 height 8
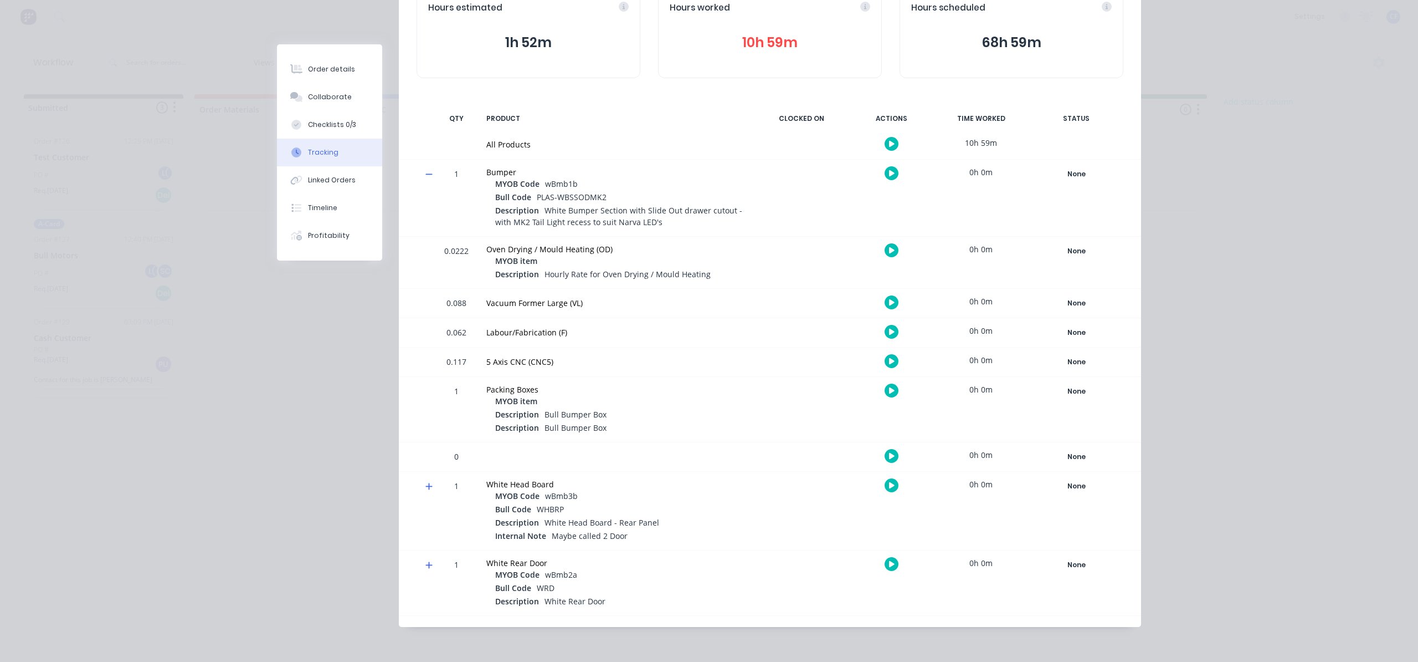
scroll to position [134, 0]
drag, startPoint x: 473, startPoint y: 164, endPoint x: 486, endPoint y: 168, distance: 14.5
click at [486, 167] on div "1 Bumper MYOB Code wBmb1b Bull Code PLAS-WBSSODMK2 Description White Bumper Sec…" at bounding box center [770, 198] width 742 height 76
click at [627, 224] on span "White Bumper Section with Slide Out drawer cutout - with MK2 Tail Light recess …" at bounding box center [618, 216] width 247 height 22
drag, startPoint x: 663, startPoint y: 219, endPoint x: 484, endPoint y: 174, distance: 184.1
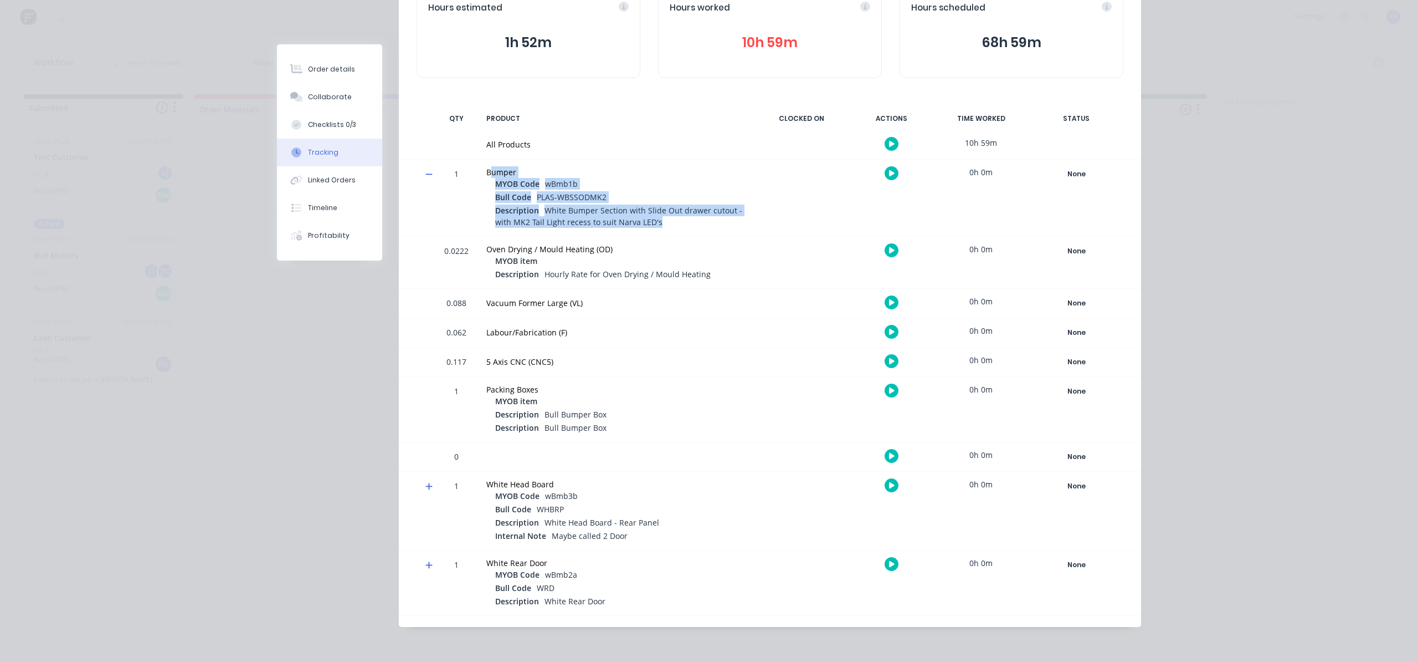
click at [484, 174] on div "Bumper MYOB Code wBmb1b Bull Code PLAS-WBSSODMK2 Description White Bumper Secti…" at bounding box center [617, 198] width 274 height 76
click at [693, 218] on div "Description White Bumper Section with Slide Out drawer cutout - with MK2 Tail L…" at bounding box center [621, 216] width 252 height 25
drag, startPoint x: 480, startPoint y: 171, endPoint x: 821, endPoint y: 211, distance: 343.7
click at [672, 229] on div "Bumper MYOB Code wBmb1b Bull Code PLAS-WBSSODMK2 Description White Bumper Secti…" at bounding box center [617, 198] width 274 height 76
drag, startPoint x: 831, startPoint y: 201, endPoint x: 901, endPoint y: 173, distance: 74.9
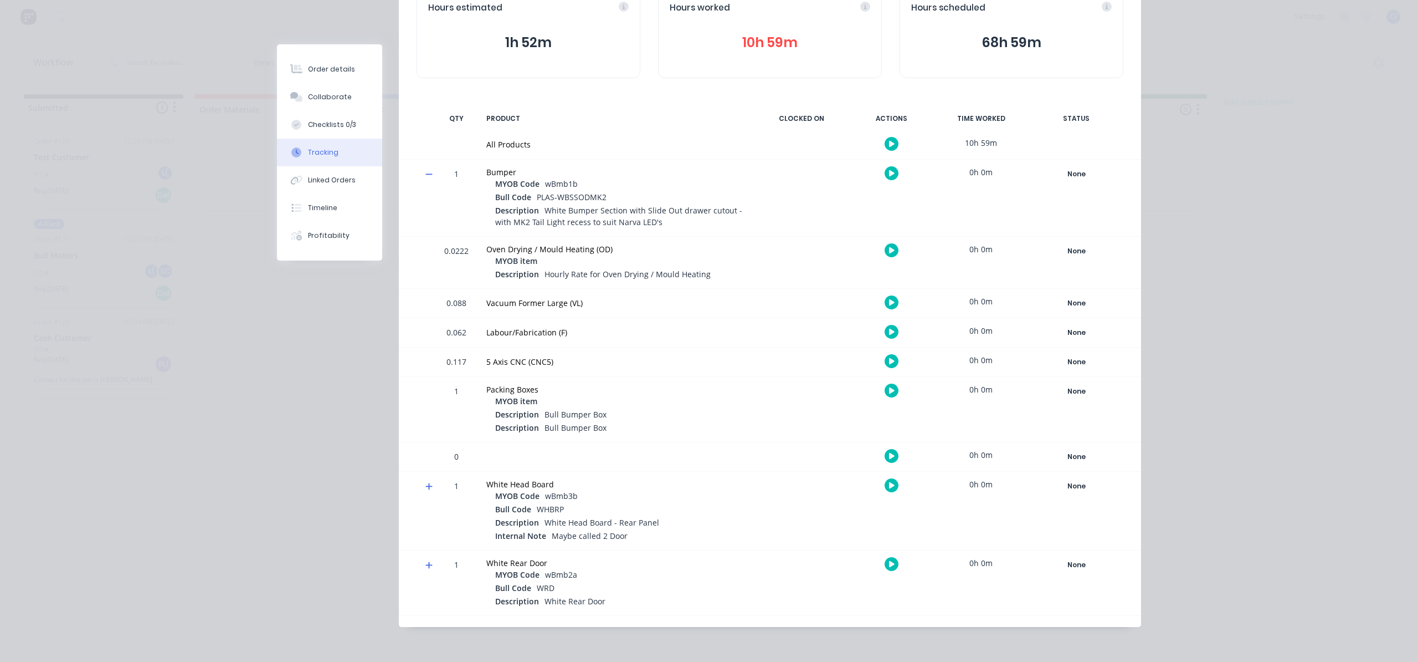
click at [832, 201] on div at bounding box center [801, 198] width 83 height 76
drag, startPoint x: 467, startPoint y: 455, endPoint x: 439, endPoint y: 422, distance: 43.3
click at [439, 422] on div "0.0222 Oven Drying / Mould Heating (OD) MYOB item Description Hourly Rate for O…" at bounding box center [770, 354] width 742 height 235
click at [493, 458] on div at bounding box center [617, 456] width 274 height 29
click at [428, 488] on span at bounding box center [431, 487] width 11 height 11
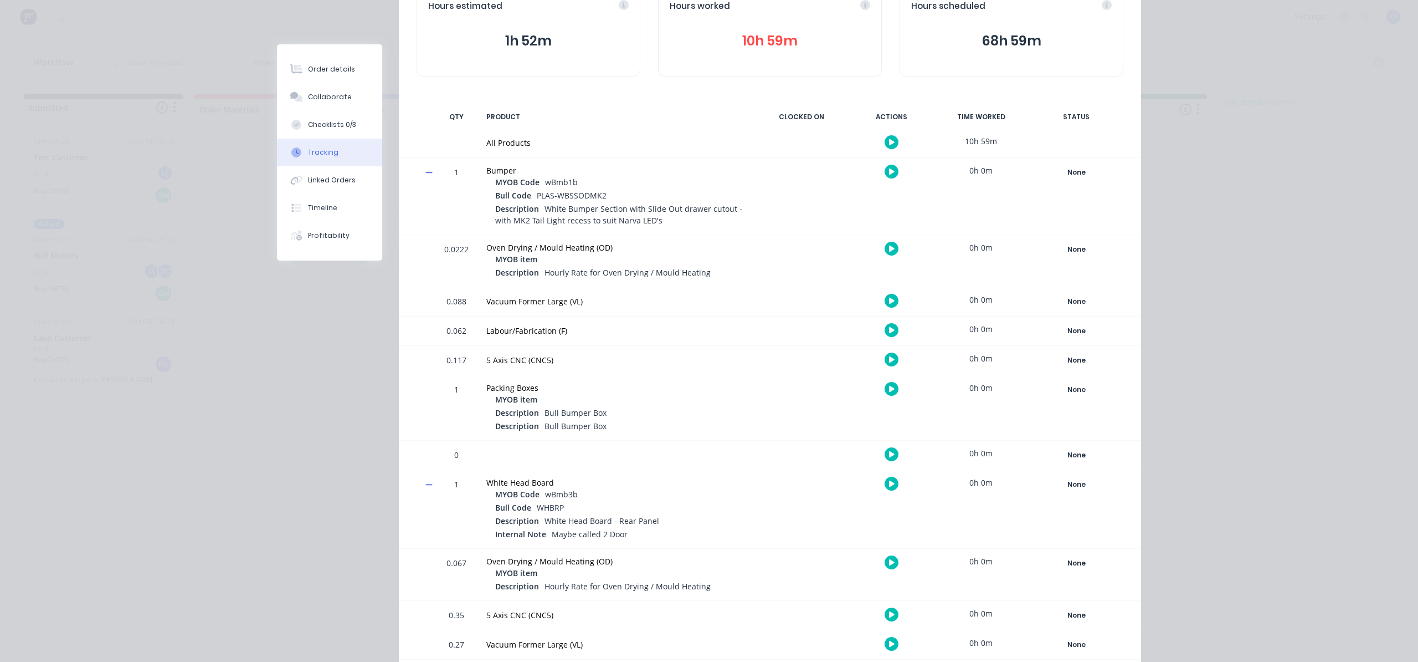
click at [426, 486] on icon at bounding box center [429, 484] width 7 height 8
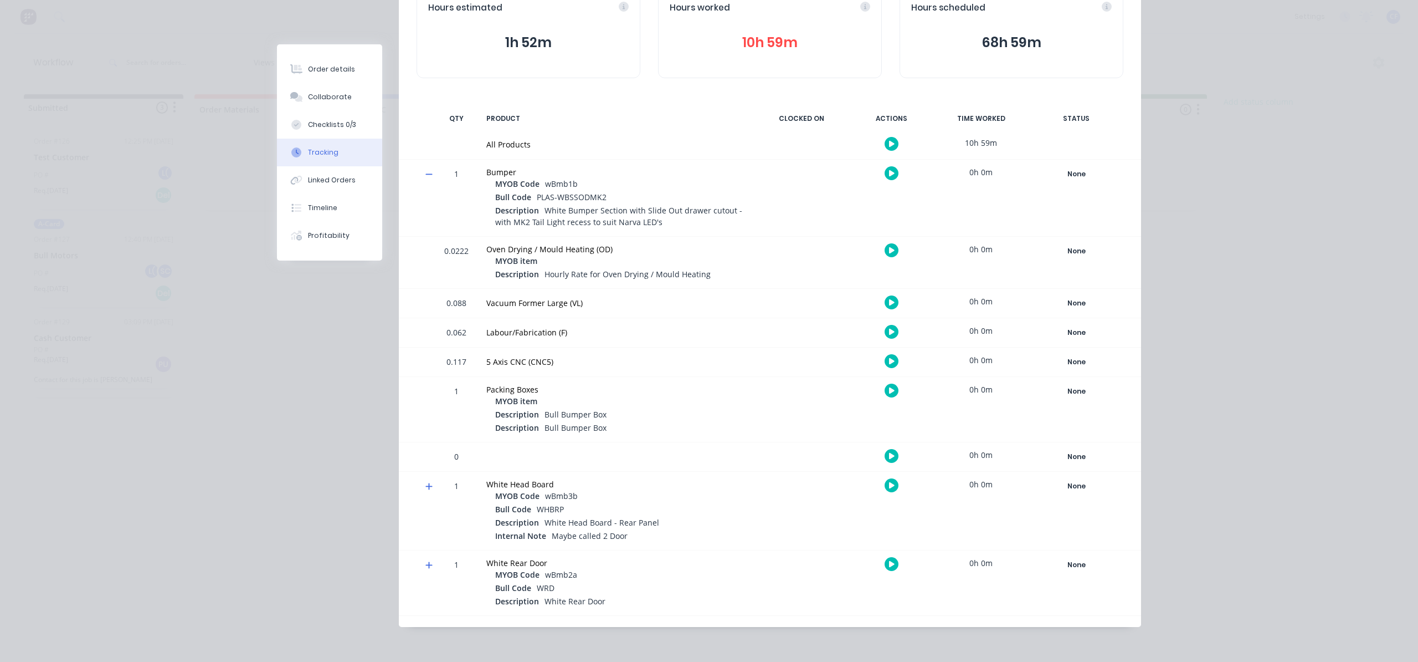
click at [419, 486] on div at bounding box center [425, 510] width 17 height 78
click at [426, 488] on icon at bounding box center [429, 486] width 7 height 8
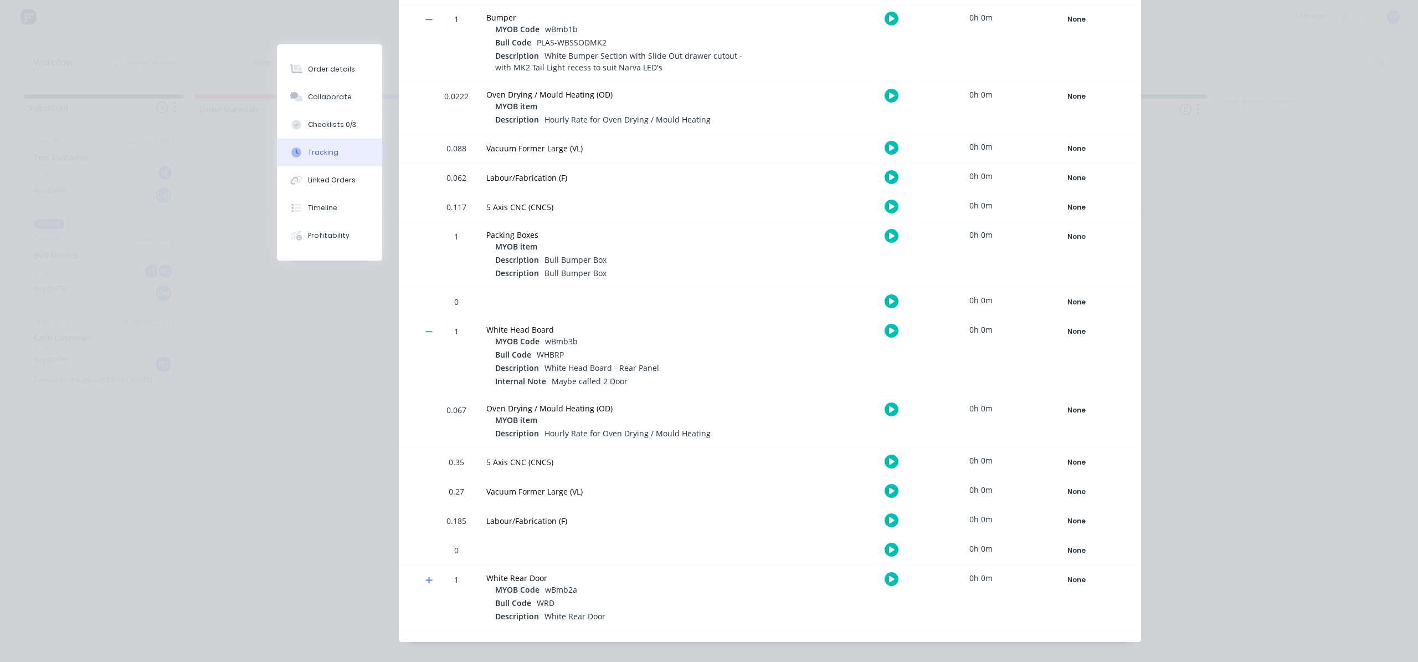
scroll to position [304, 0]
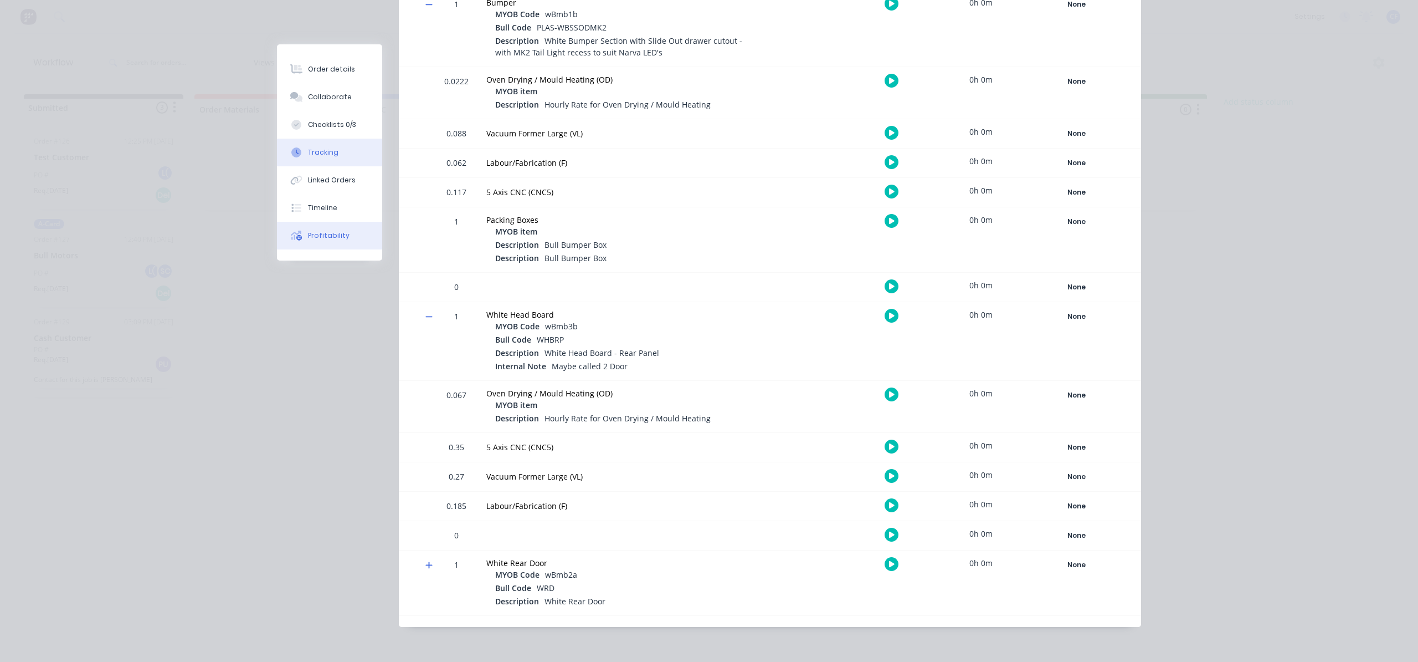
click at [305, 229] on button "Profitability" at bounding box center [329, 236] width 105 height 28
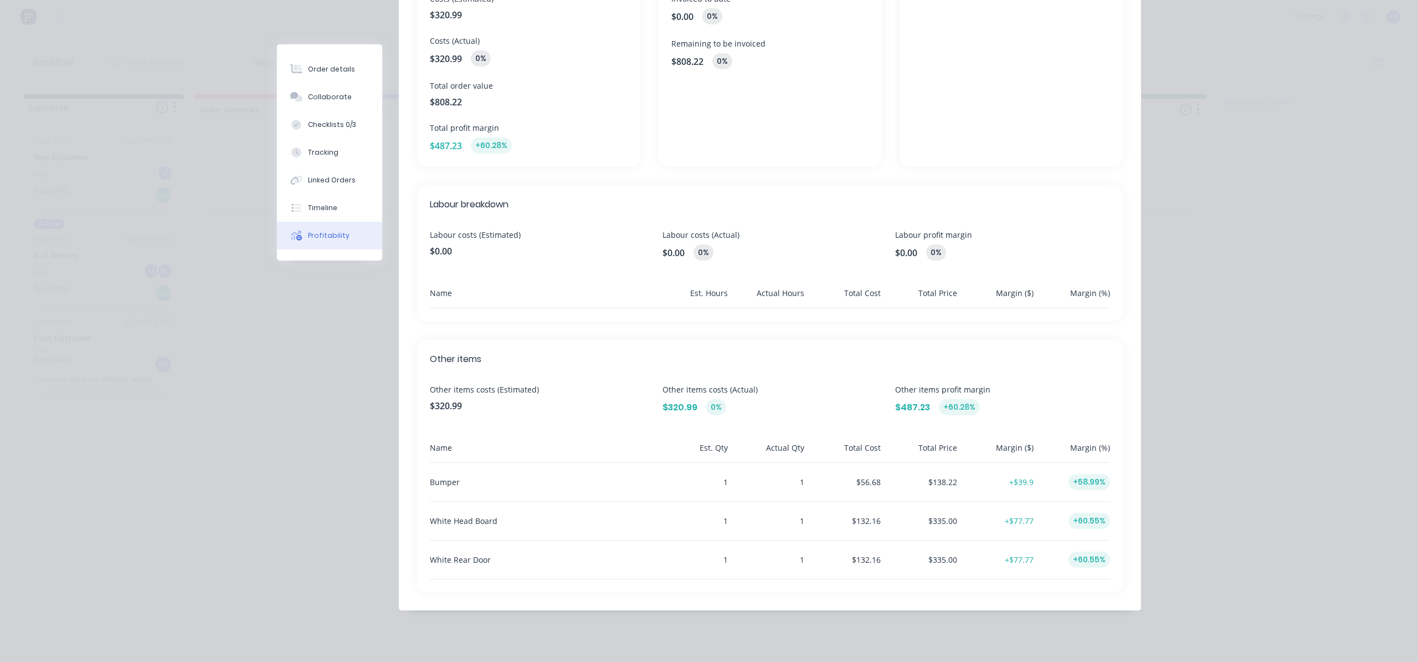
scroll to position [182, 0]
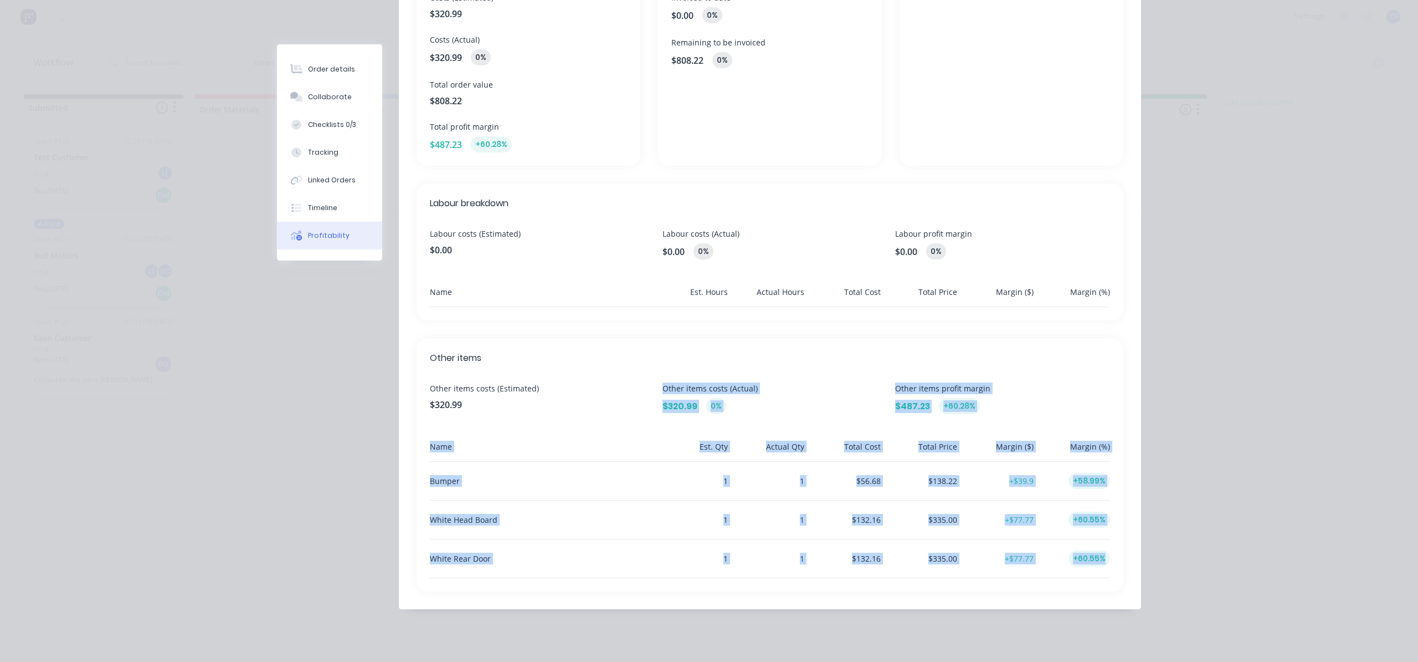
drag, startPoint x: 1118, startPoint y: 563, endPoint x: 639, endPoint y: 408, distance: 503.7
click at [639, 408] on div "Overview Costs (Estimated) $320.99 Costs (Actual) $320.99 0% Total order value …" at bounding box center [770, 269] width 742 height 679
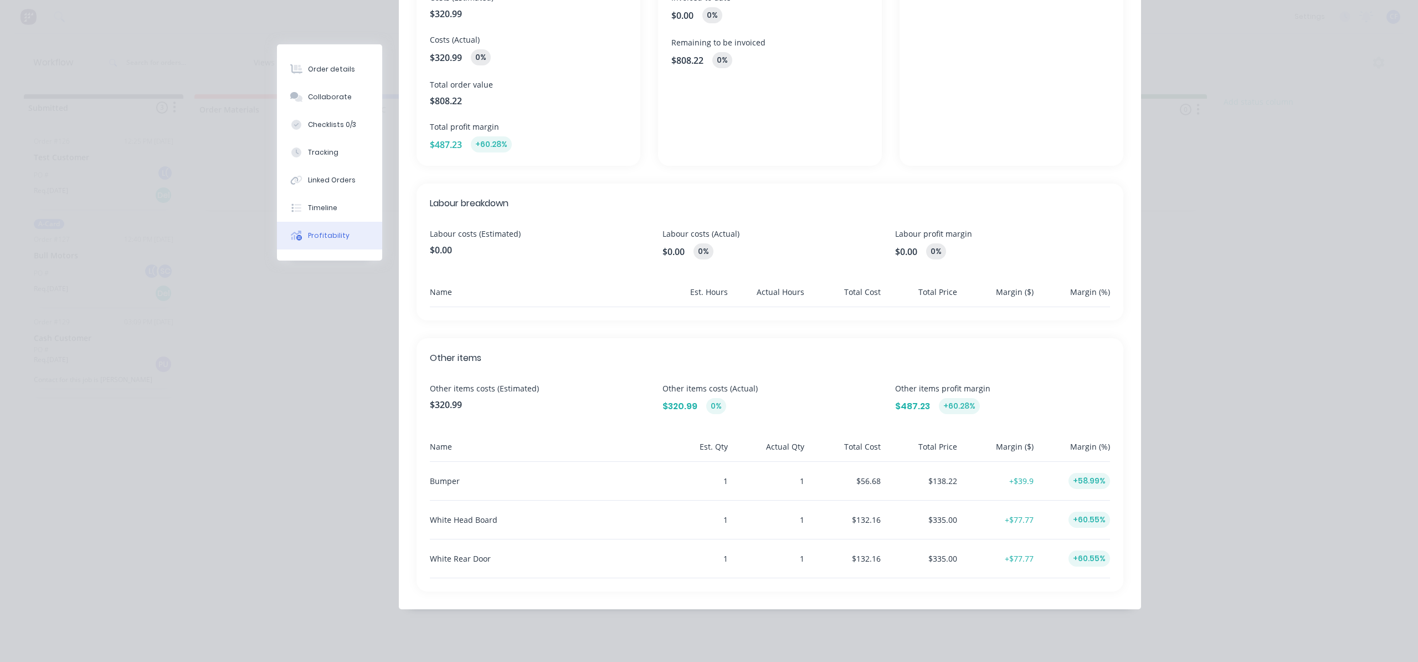
click at [845, 282] on div "Labour breakdown Labour costs (Estimated) $0.00 Labour costs (Actual) $0.00 0% …" at bounding box center [770, 251] width 707 height 137
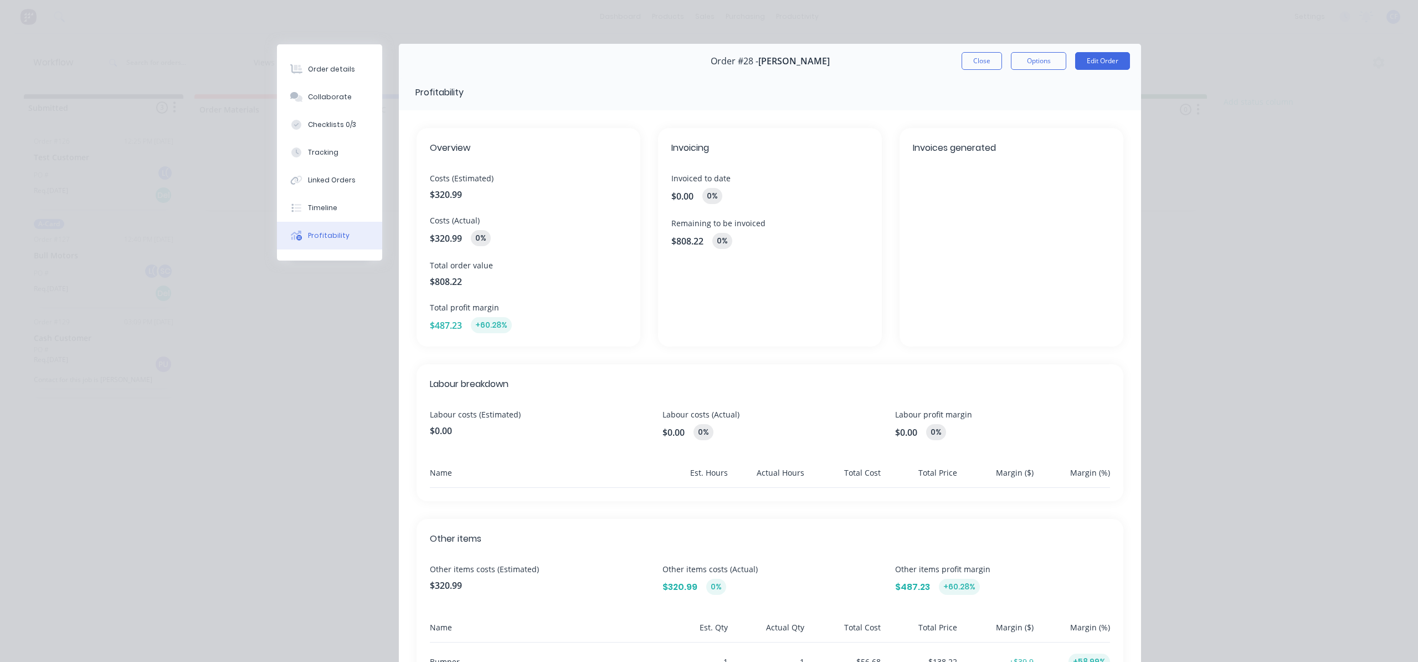
scroll to position [0, 0]
drag, startPoint x: 982, startPoint y: 60, endPoint x: 998, endPoint y: 76, distance: 22.7
click at [982, 63] on button "Close" at bounding box center [982, 62] width 40 height 18
